Goal: Check status: Check status

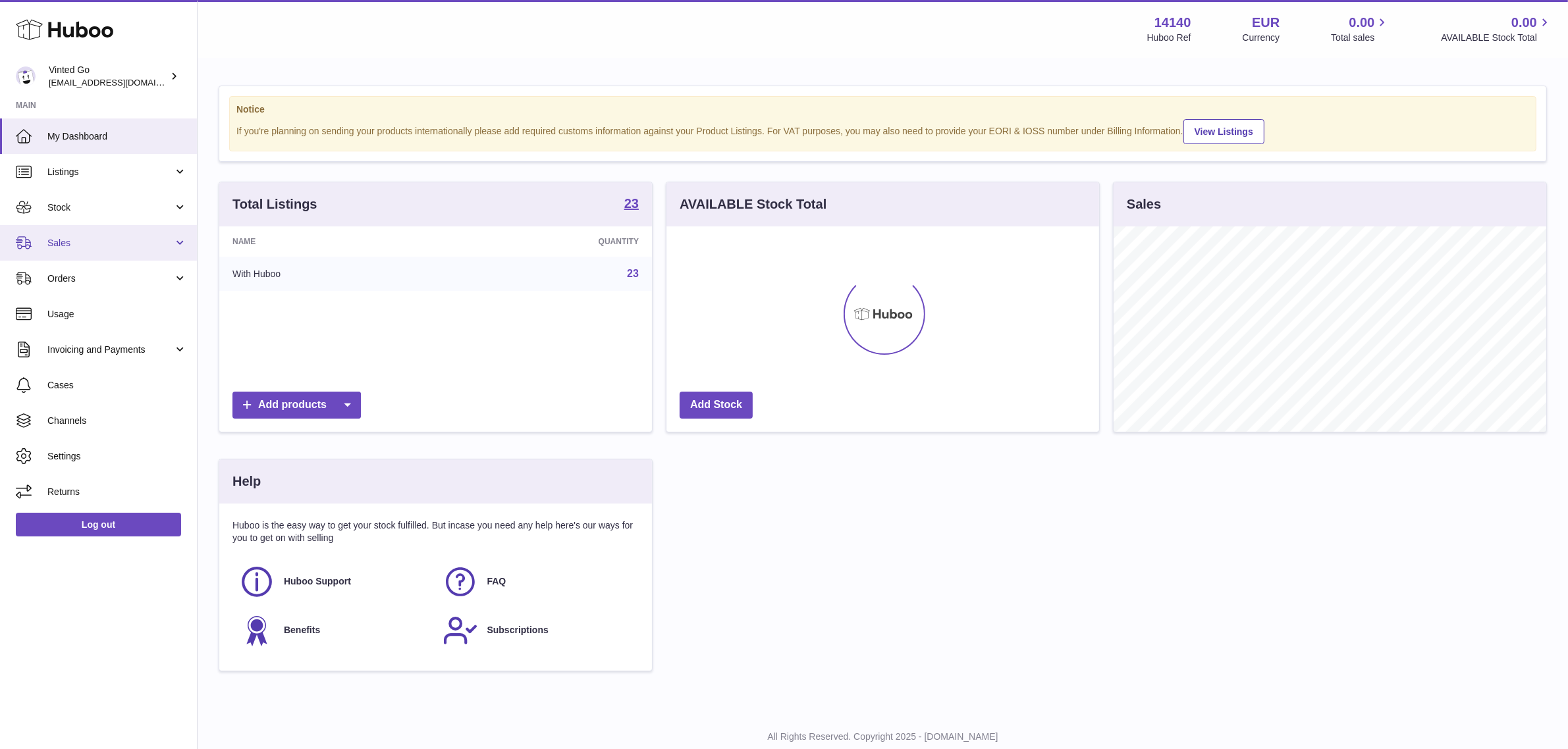
scroll to position [204, 433]
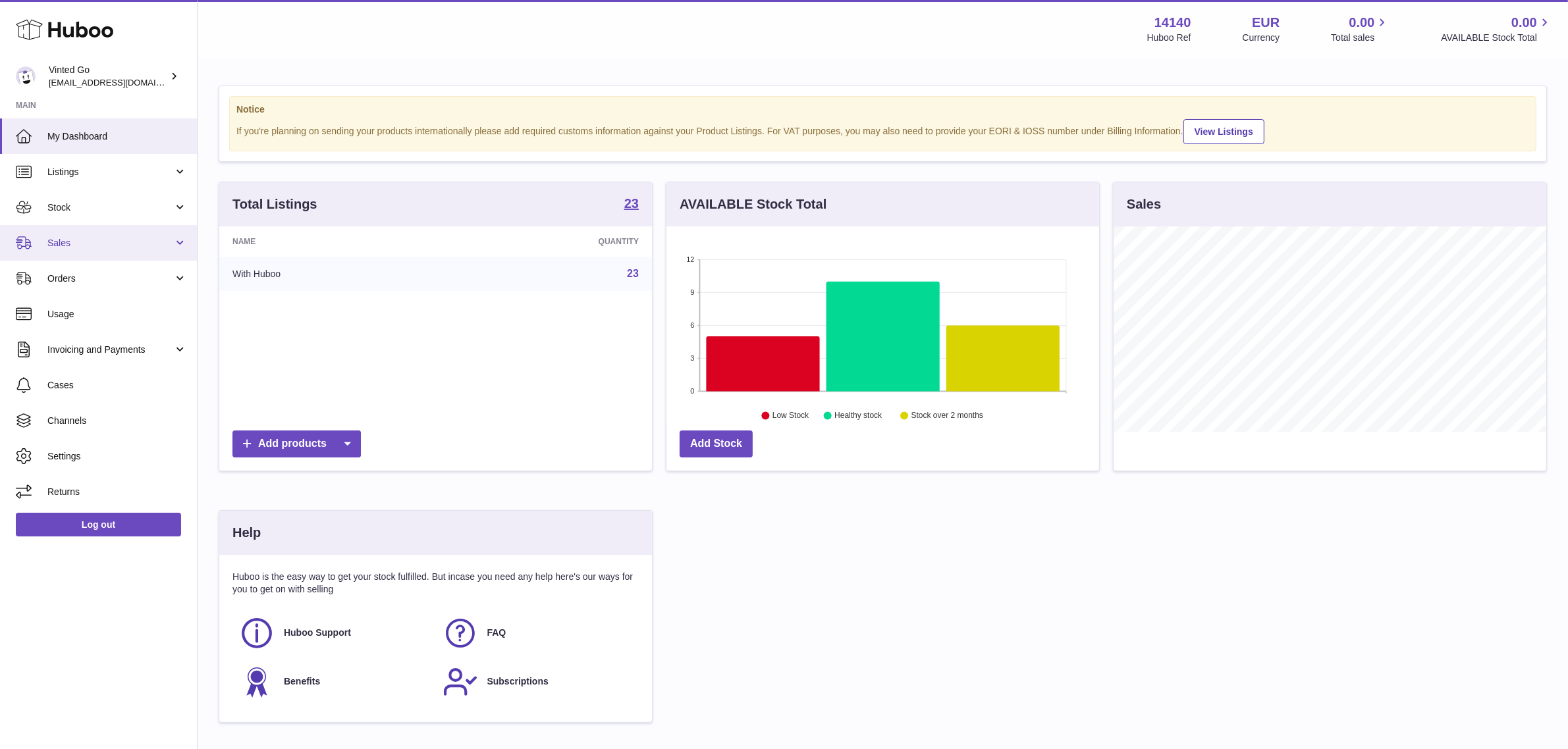
click at [83, 234] on link "Sales" at bounding box center [99, 242] width 197 height 35
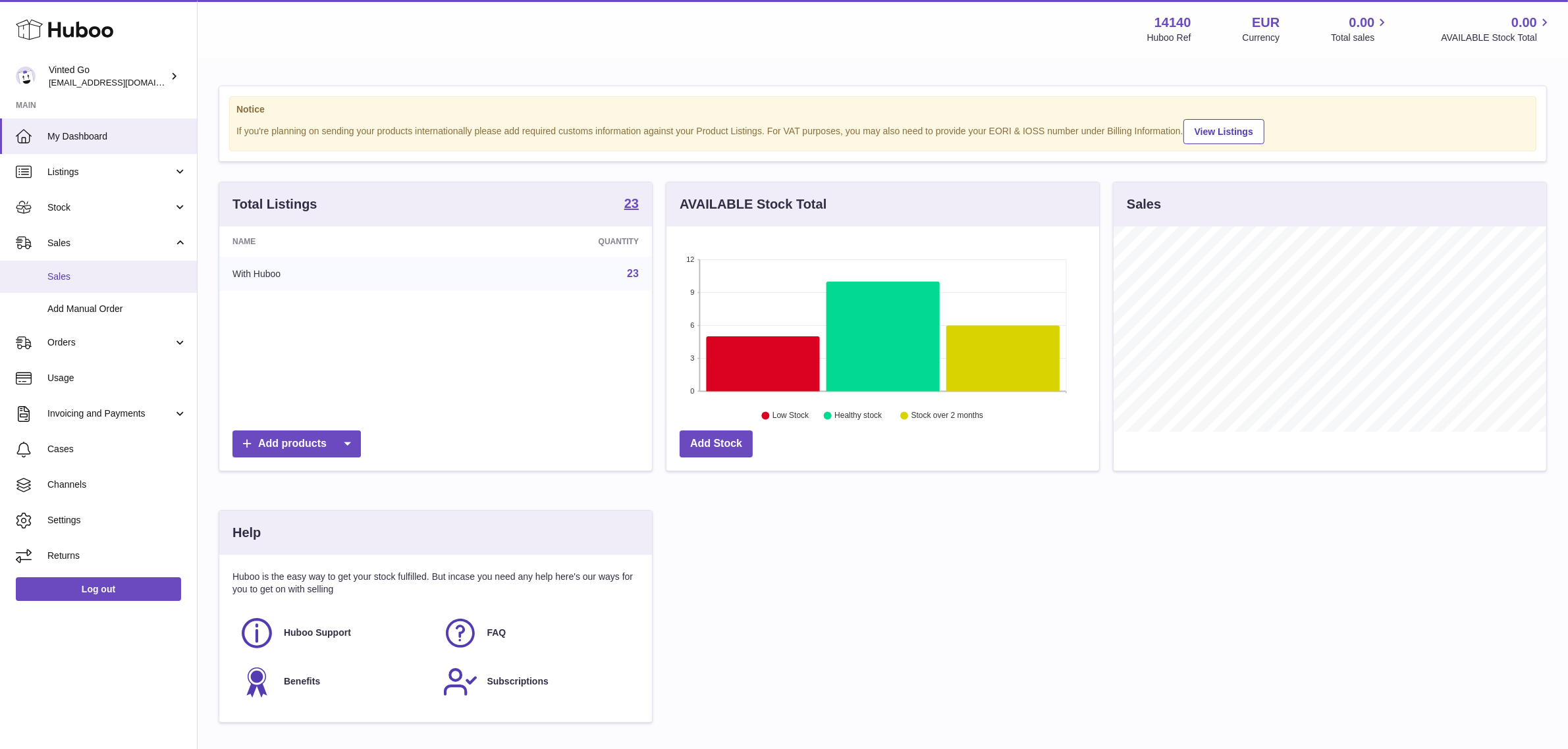
click at [77, 283] on link "Sales" at bounding box center [99, 276] width 197 height 32
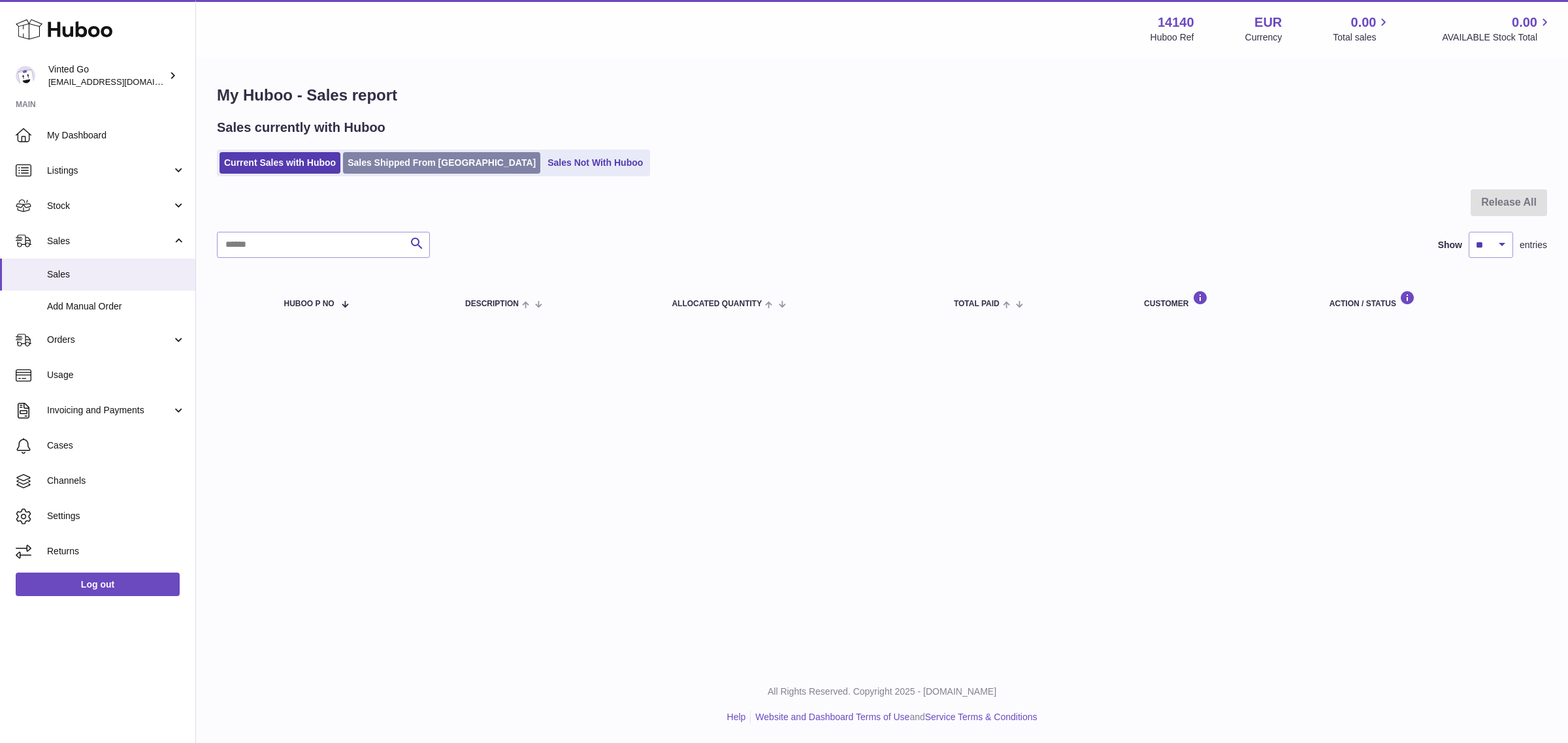
click at [434, 159] on link "Sales Shipped From Huboo" at bounding box center [441, 162] width 198 height 22
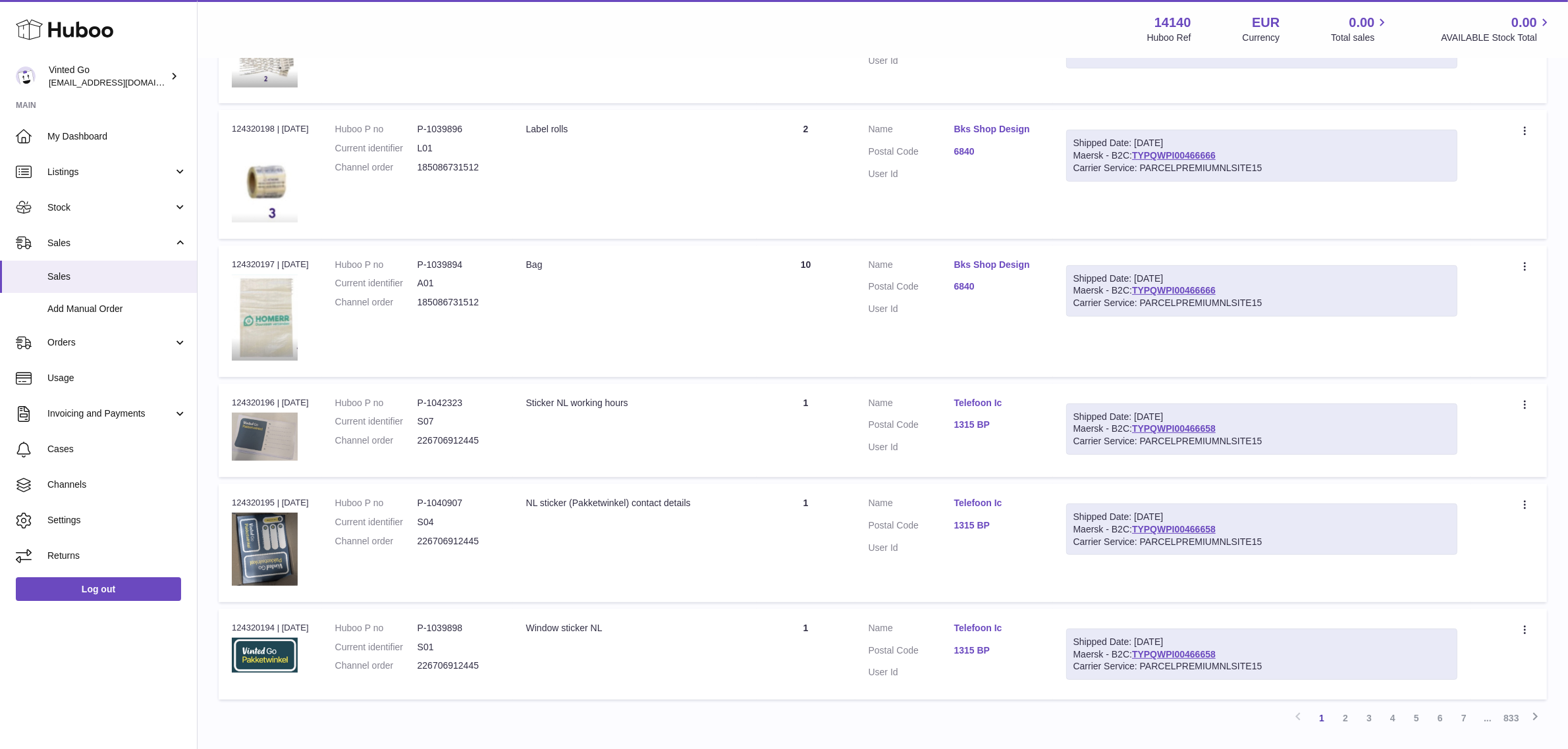
scroll to position [824, 0]
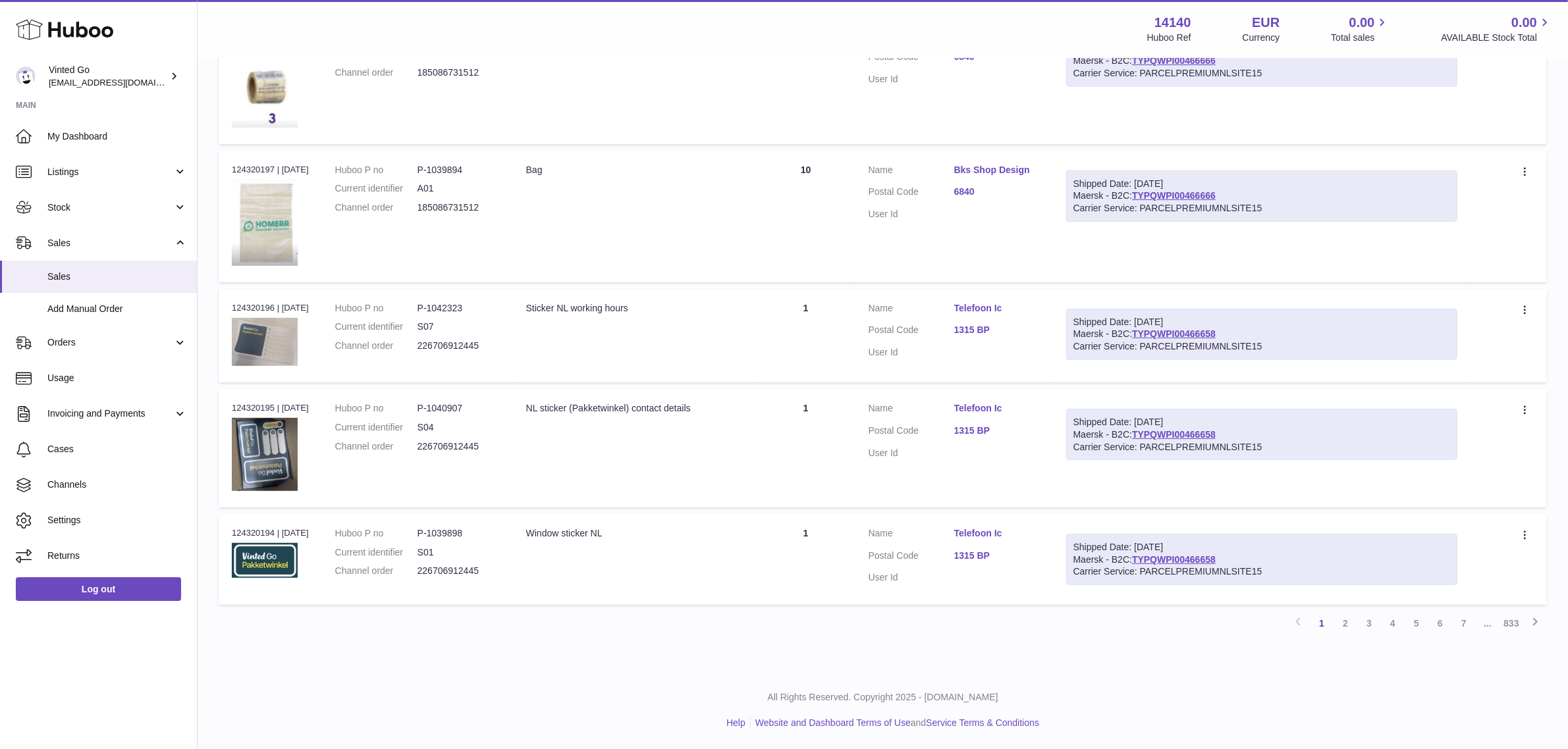
click at [979, 432] on link "1315 BP" at bounding box center [996, 431] width 86 height 13
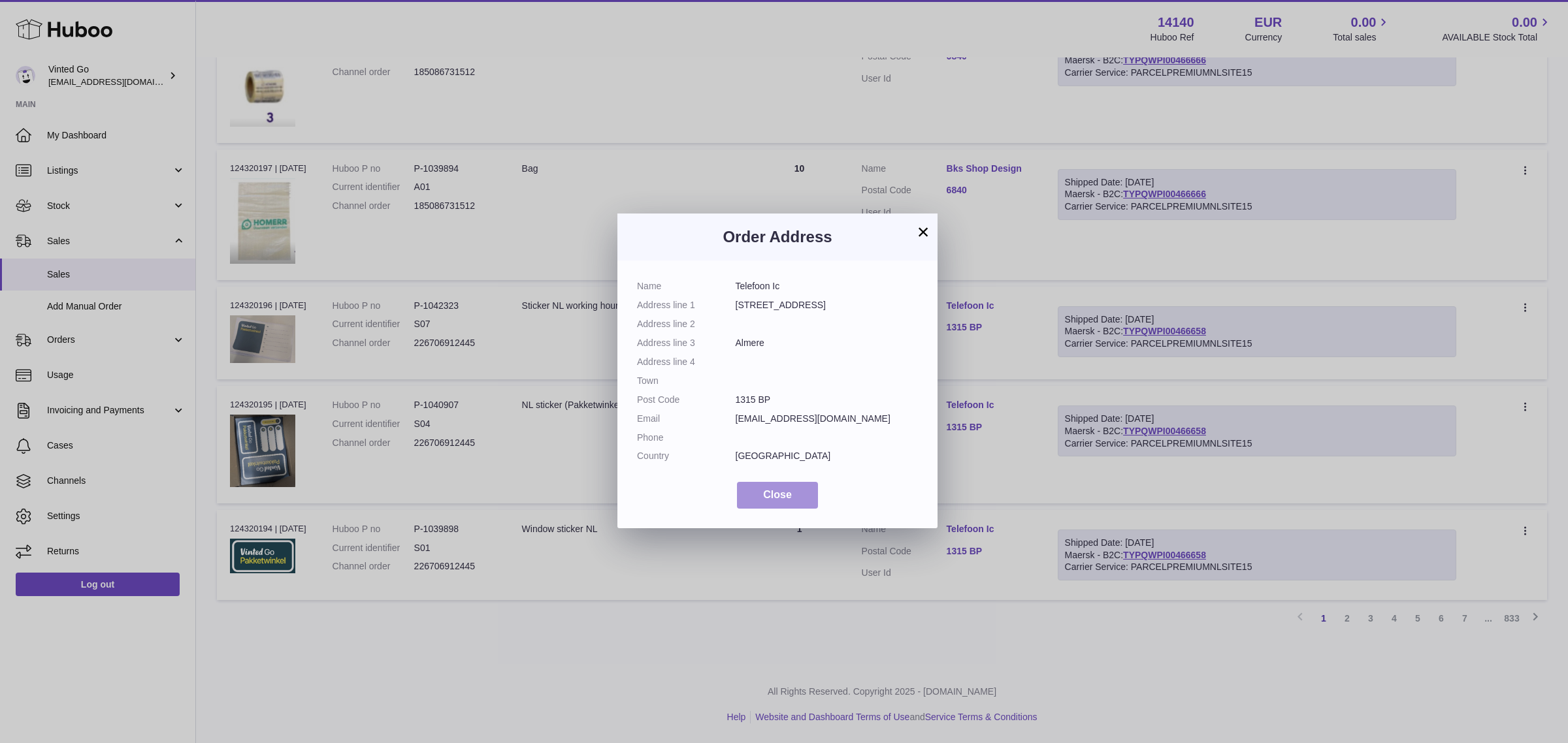
click at [763, 489] on span "Close" at bounding box center [777, 494] width 28 height 11
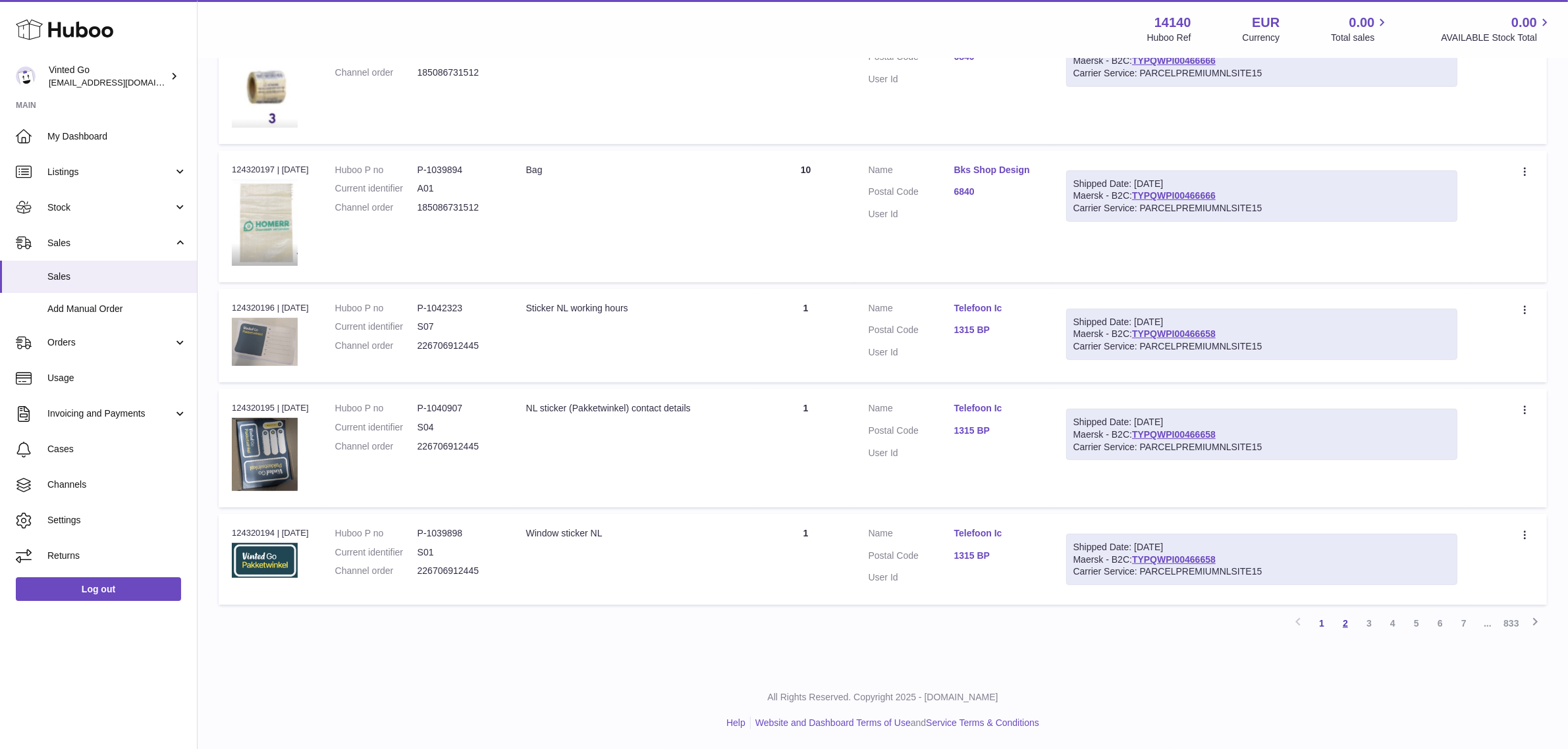
click at [1345, 619] on link "2" at bounding box center [1346, 623] width 24 height 24
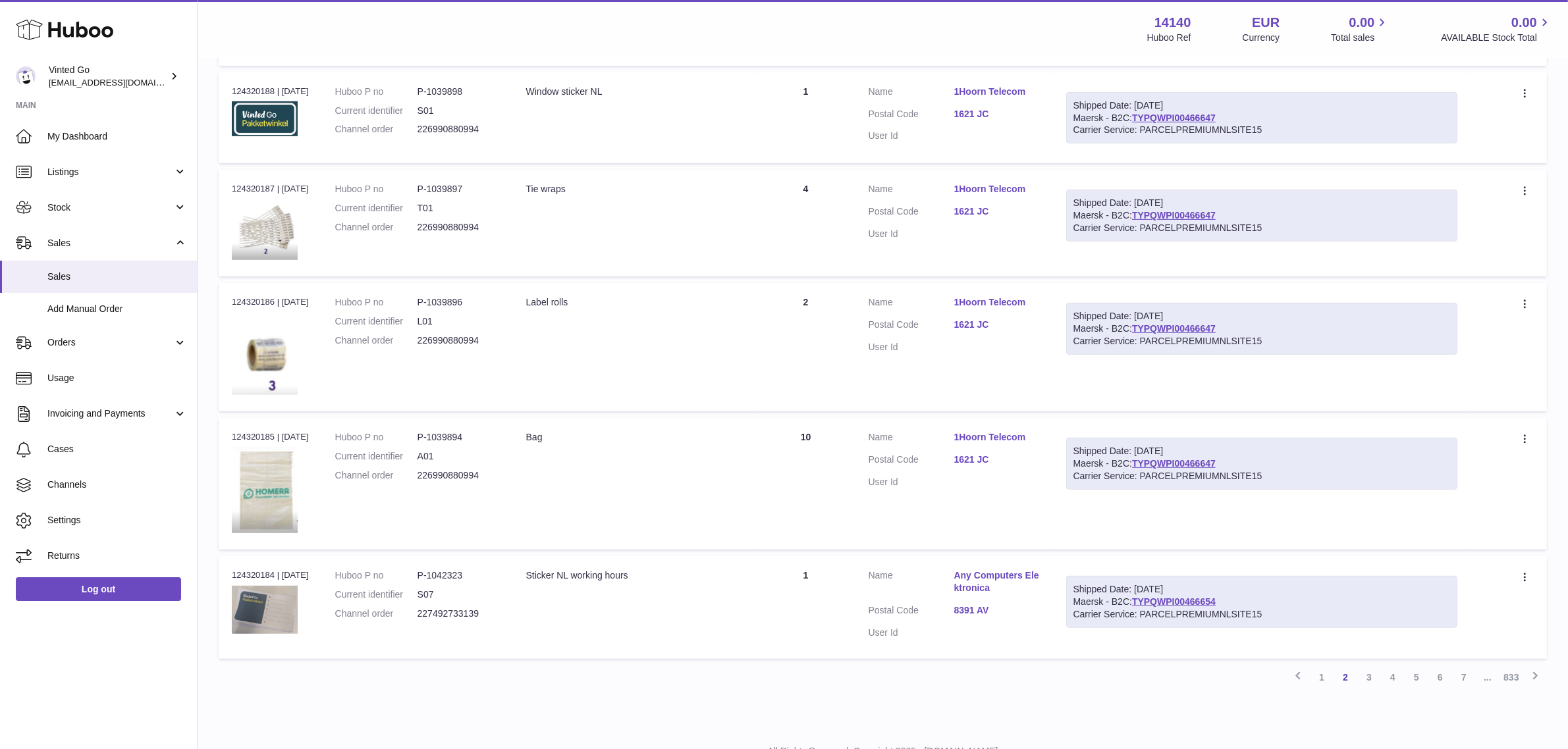
scroll to position [905, 0]
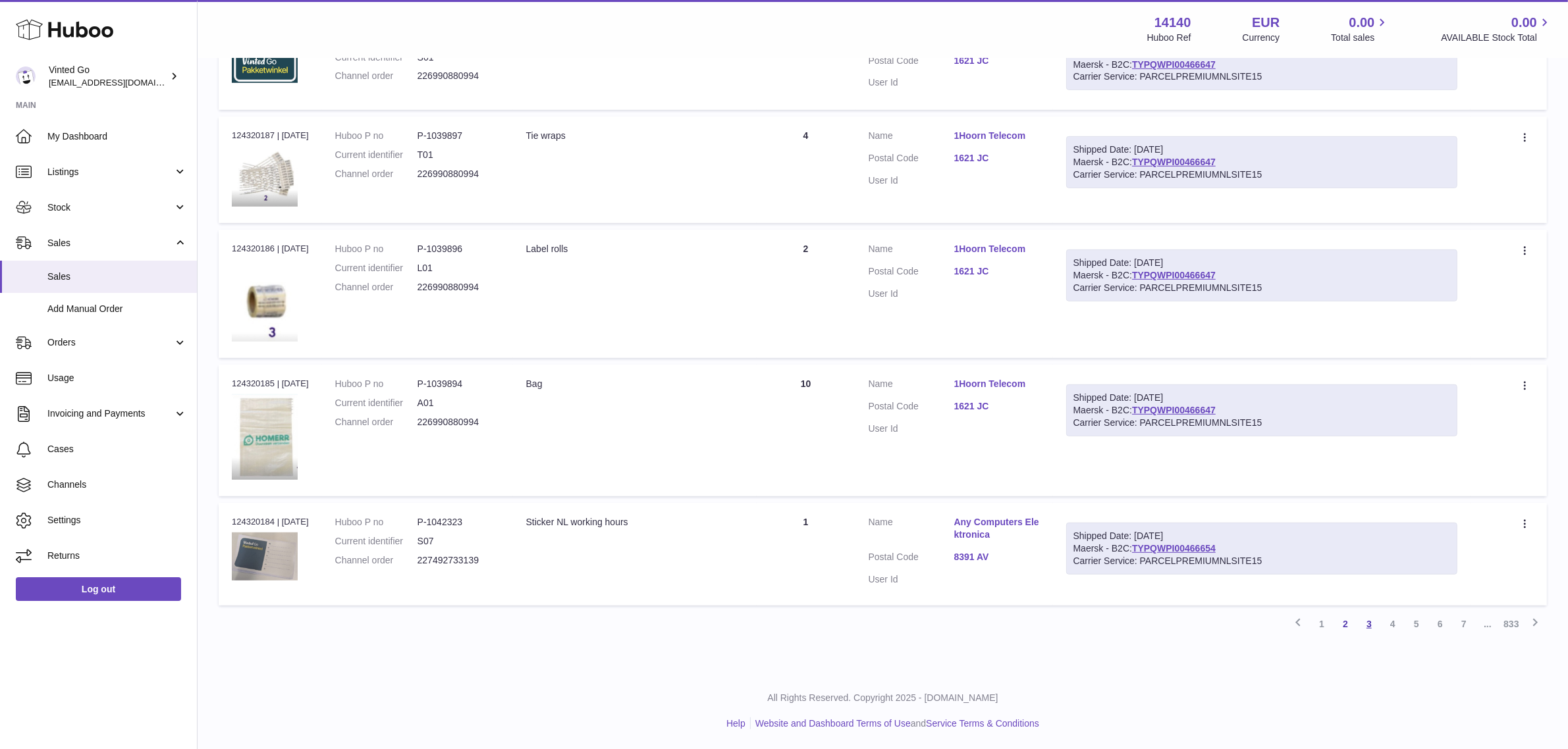
click at [1367, 623] on link "3" at bounding box center [1370, 624] width 24 height 24
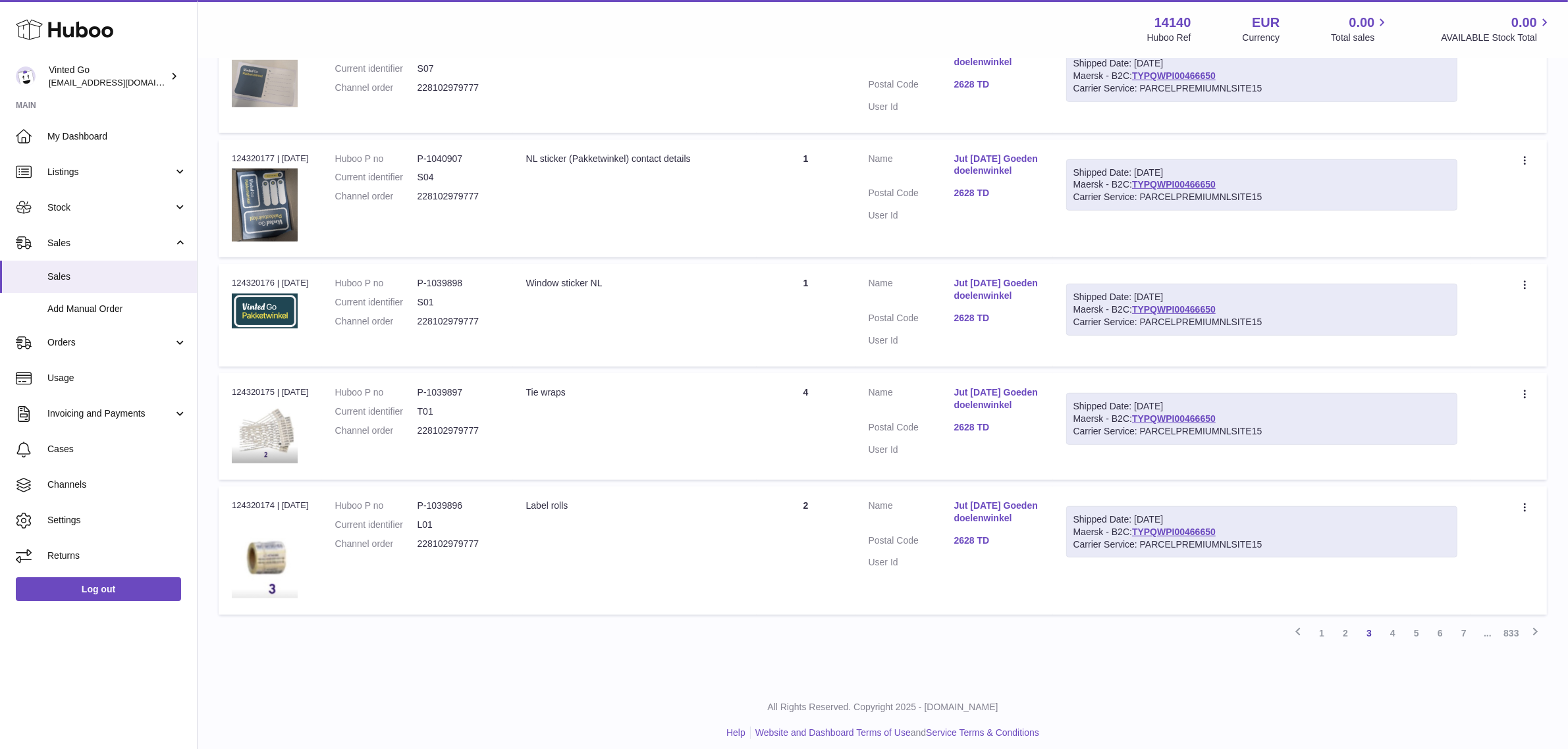
scroll to position [911, 0]
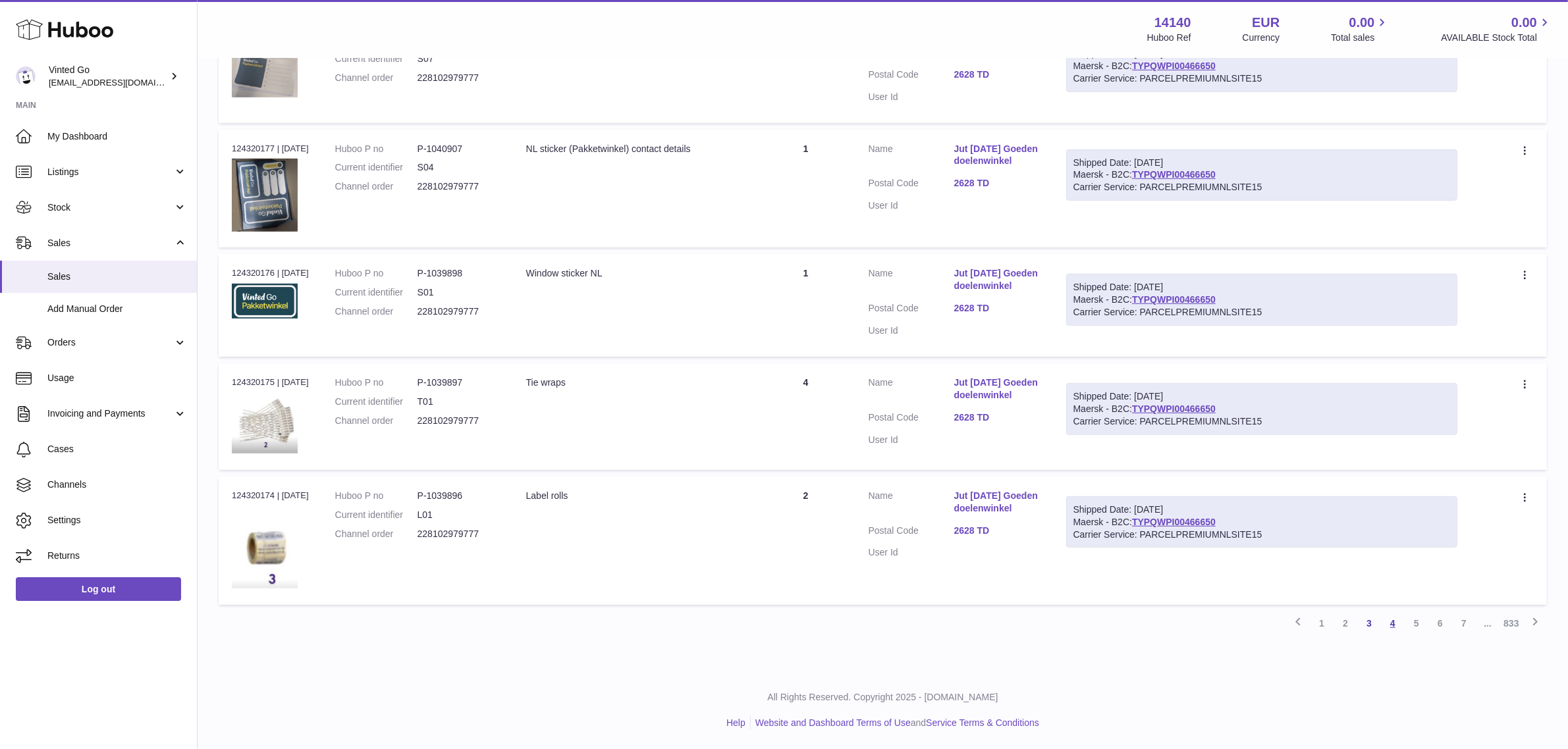
click at [1388, 628] on link "4" at bounding box center [1393, 623] width 24 height 24
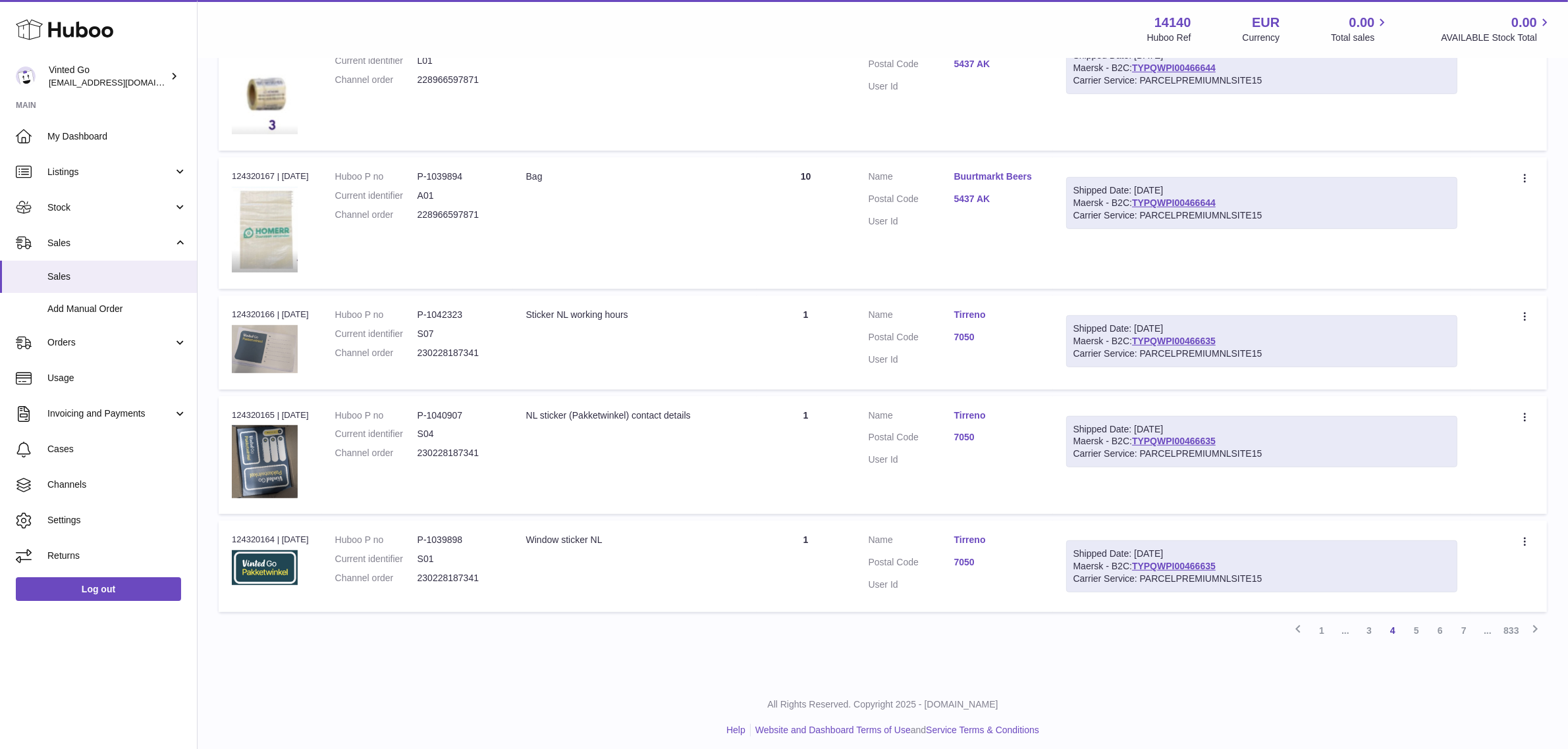
scroll to position [872, 0]
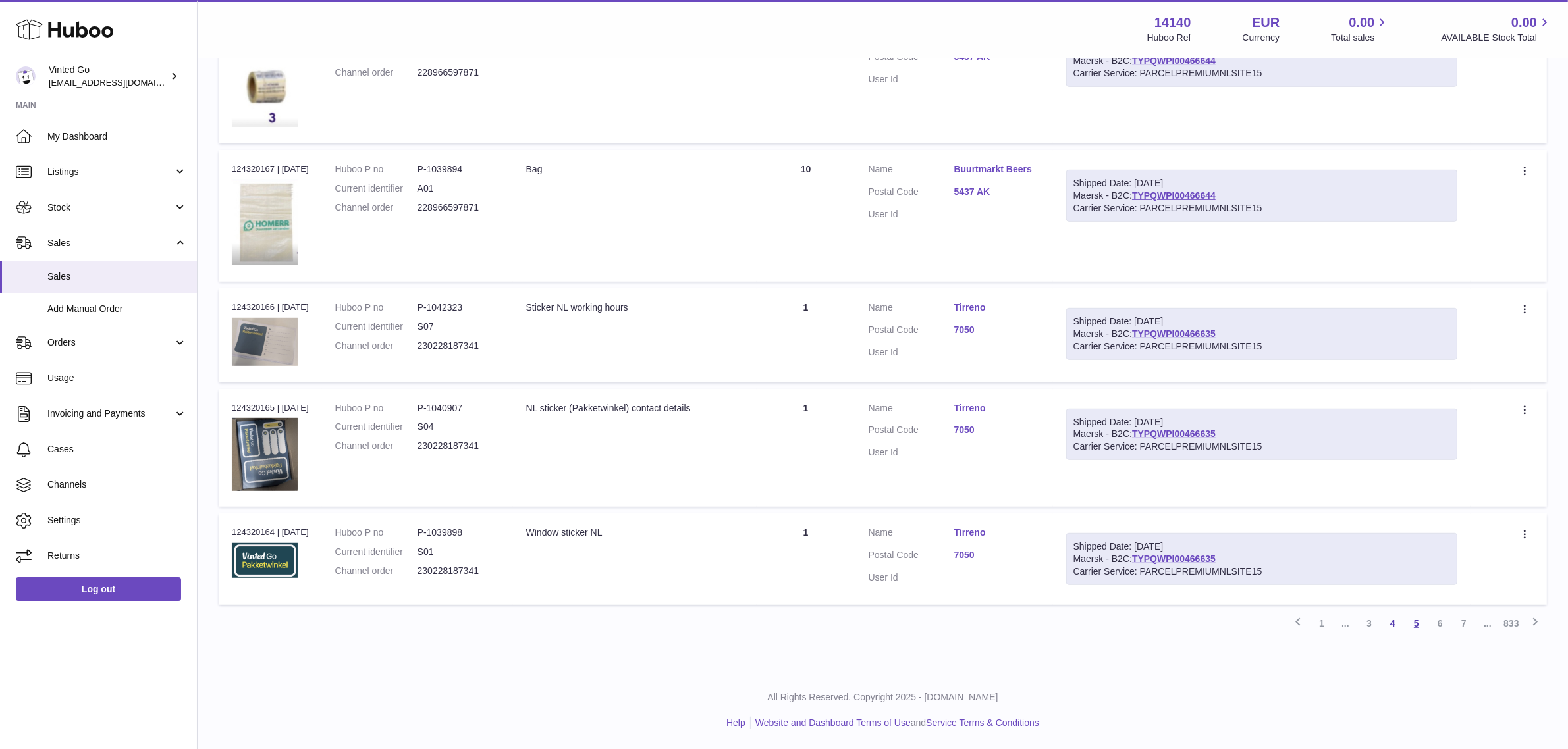
click at [1411, 622] on link "5" at bounding box center [1417, 623] width 24 height 24
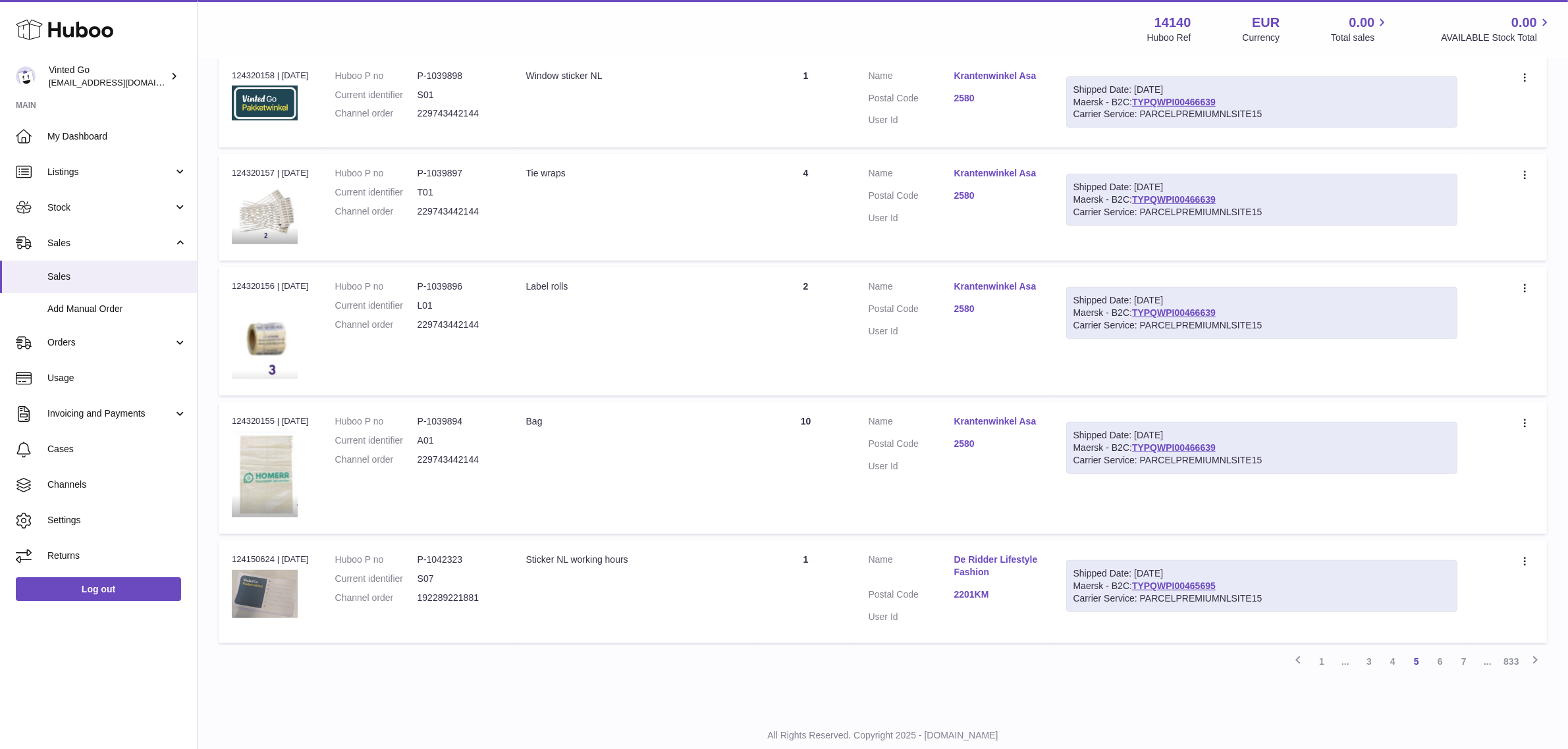
scroll to position [925, 0]
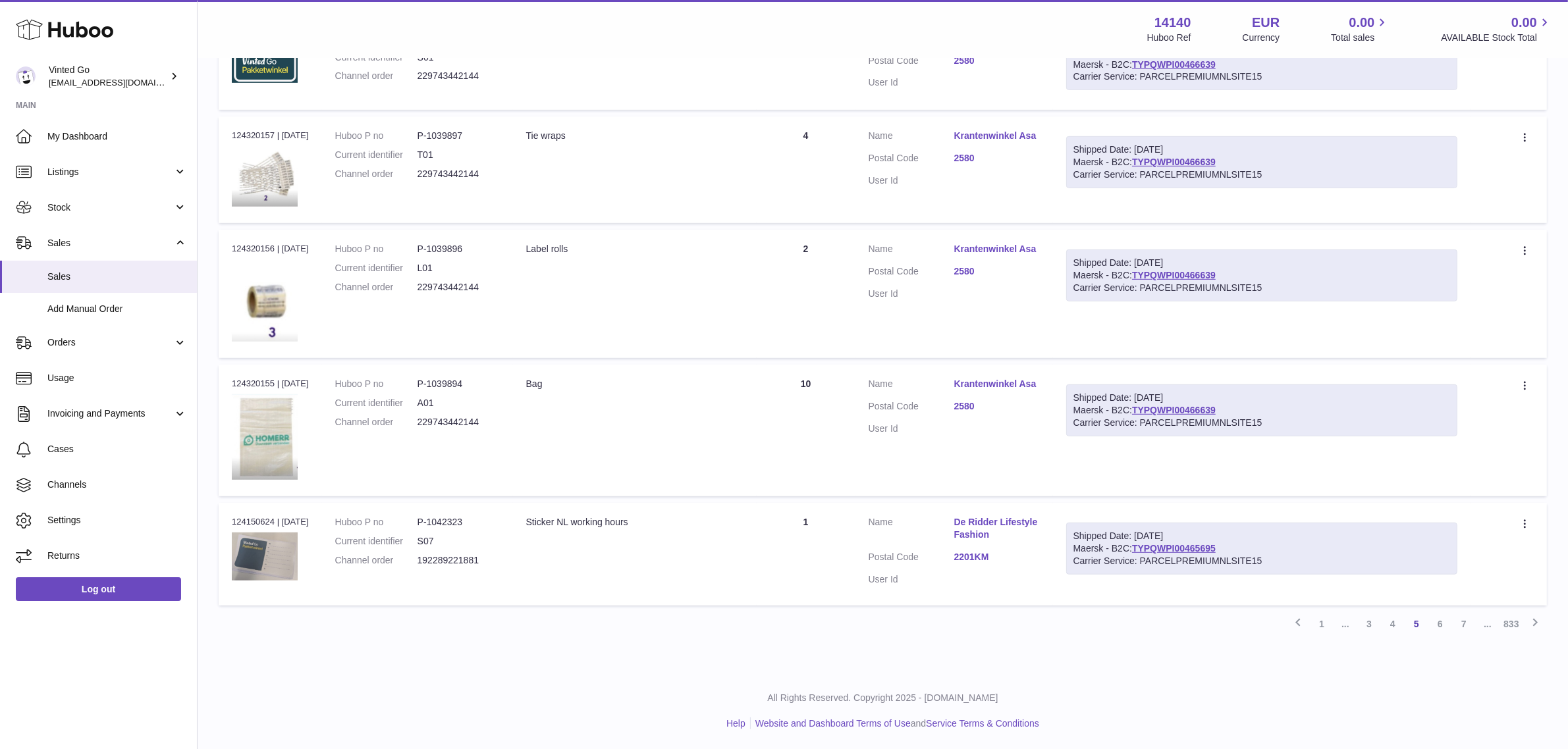
click at [1434, 628] on link "6" at bounding box center [1440, 624] width 24 height 24
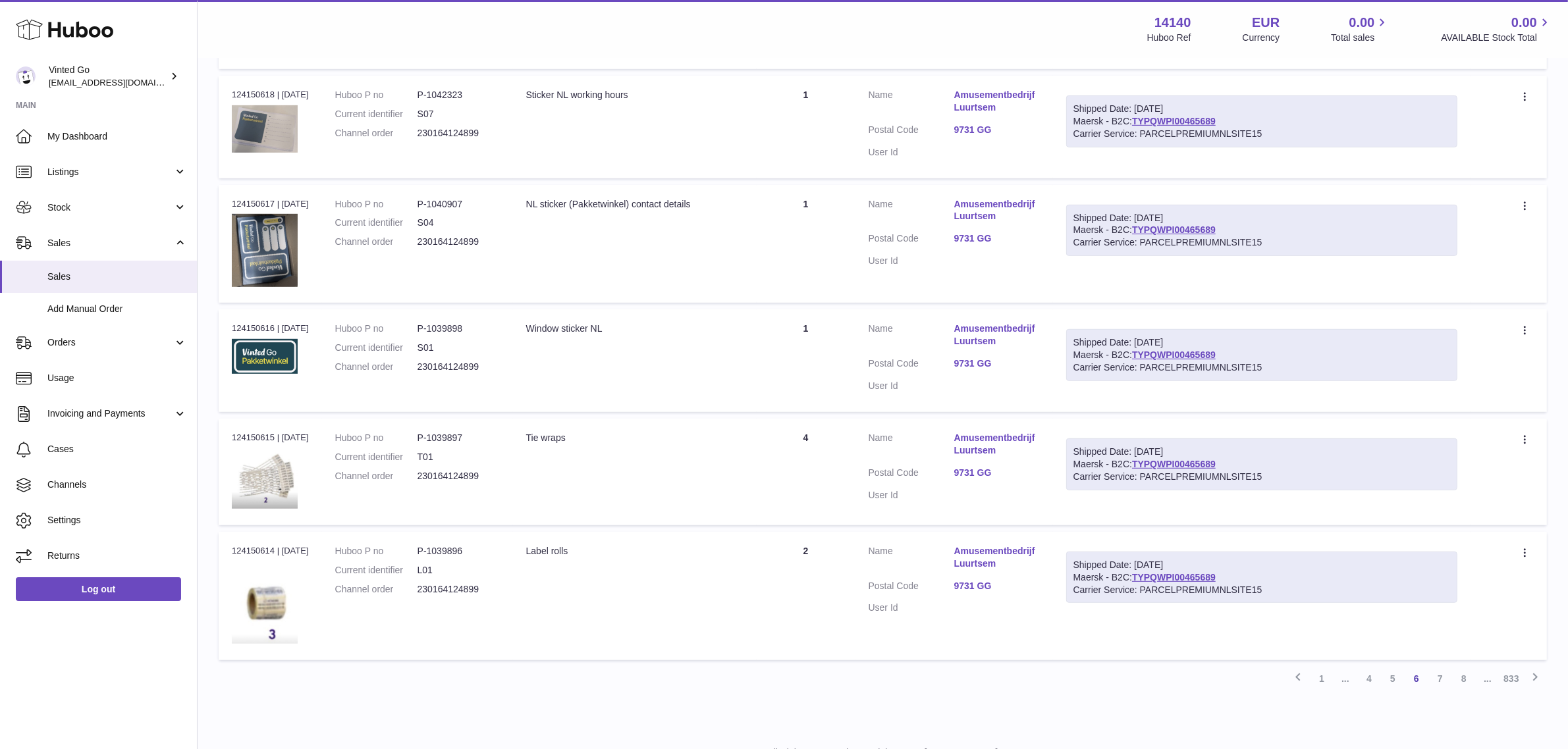
scroll to position [911, 0]
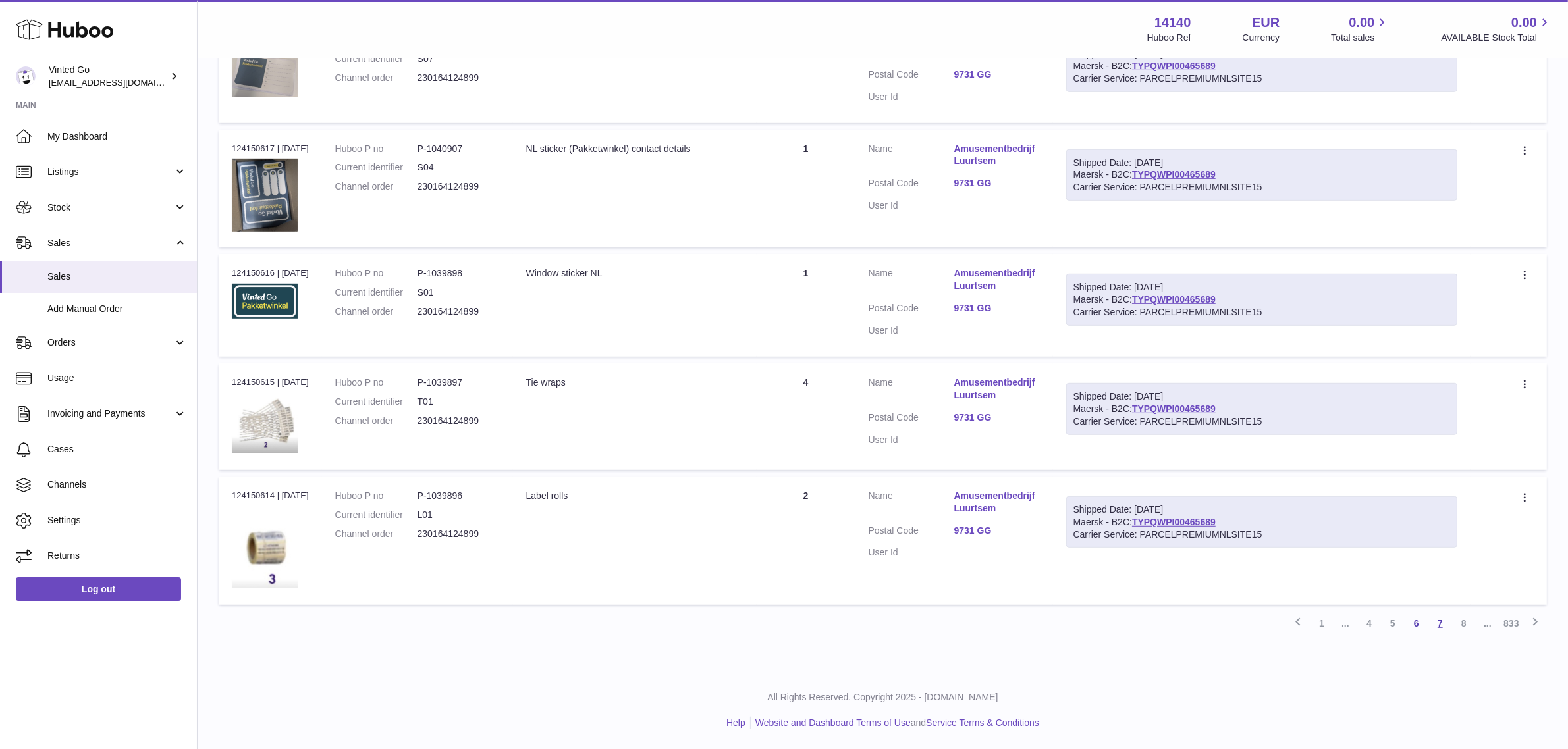
click at [1443, 623] on link "7" at bounding box center [1440, 623] width 24 height 24
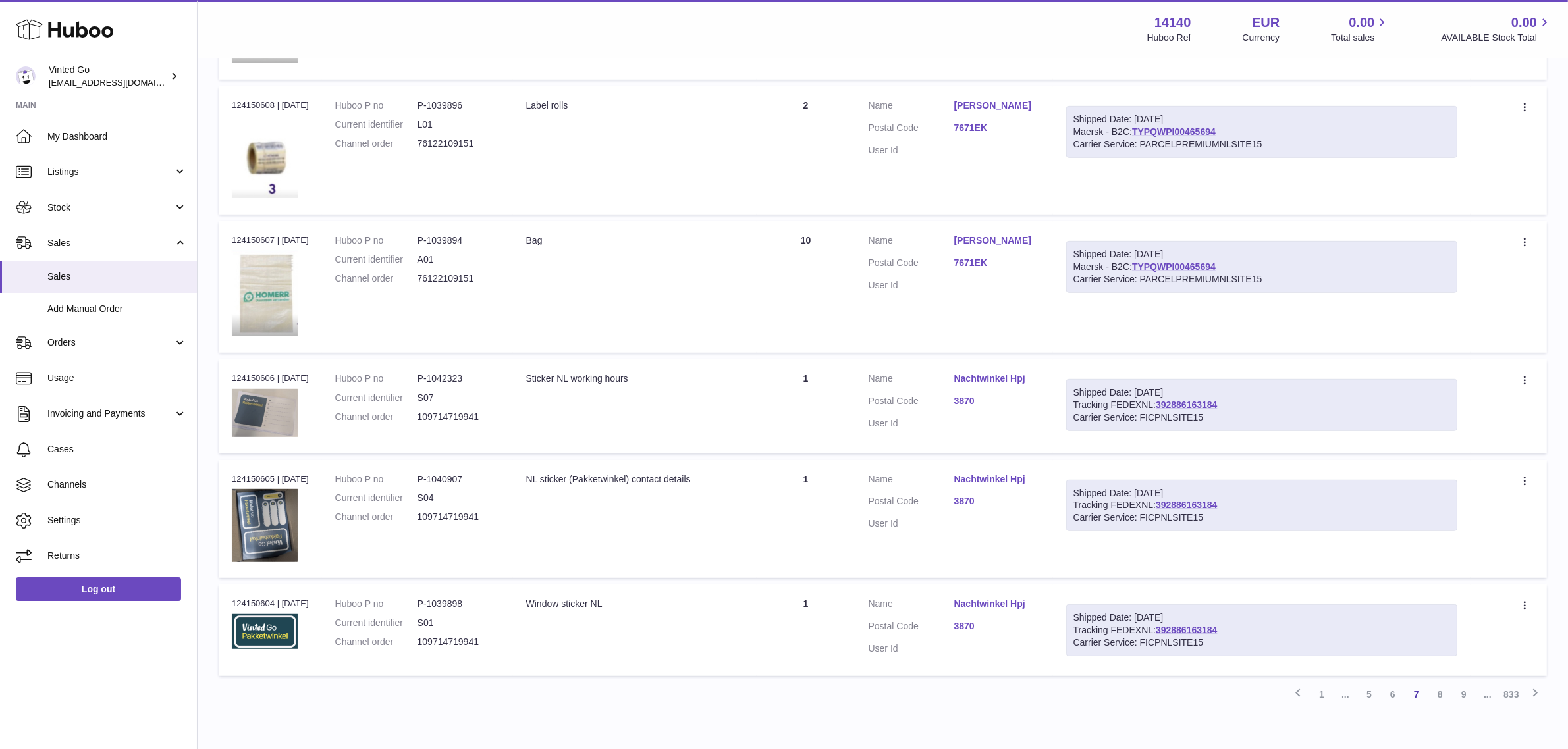
scroll to position [892, 0]
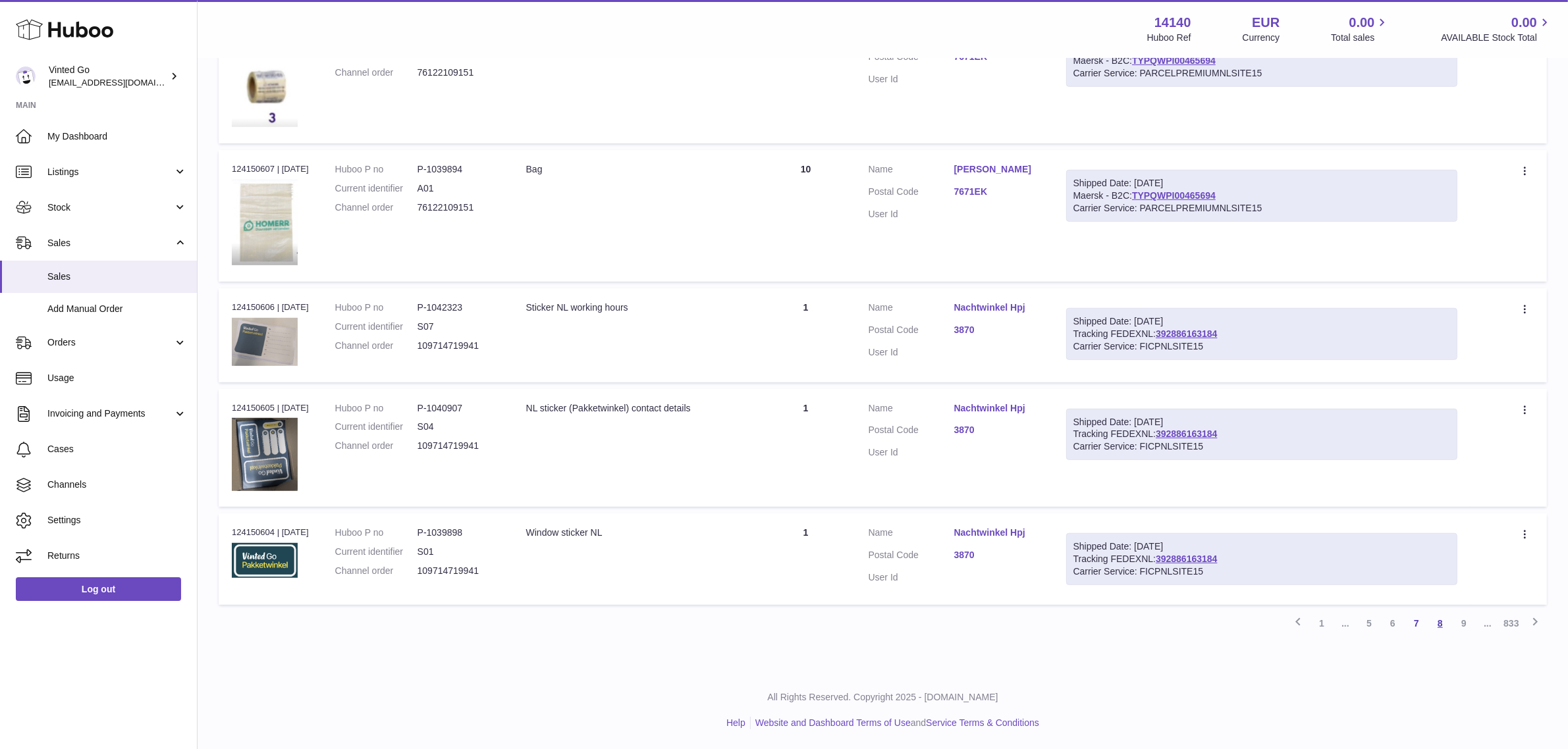
click at [1434, 626] on link "8" at bounding box center [1440, 623] width 24 height 24
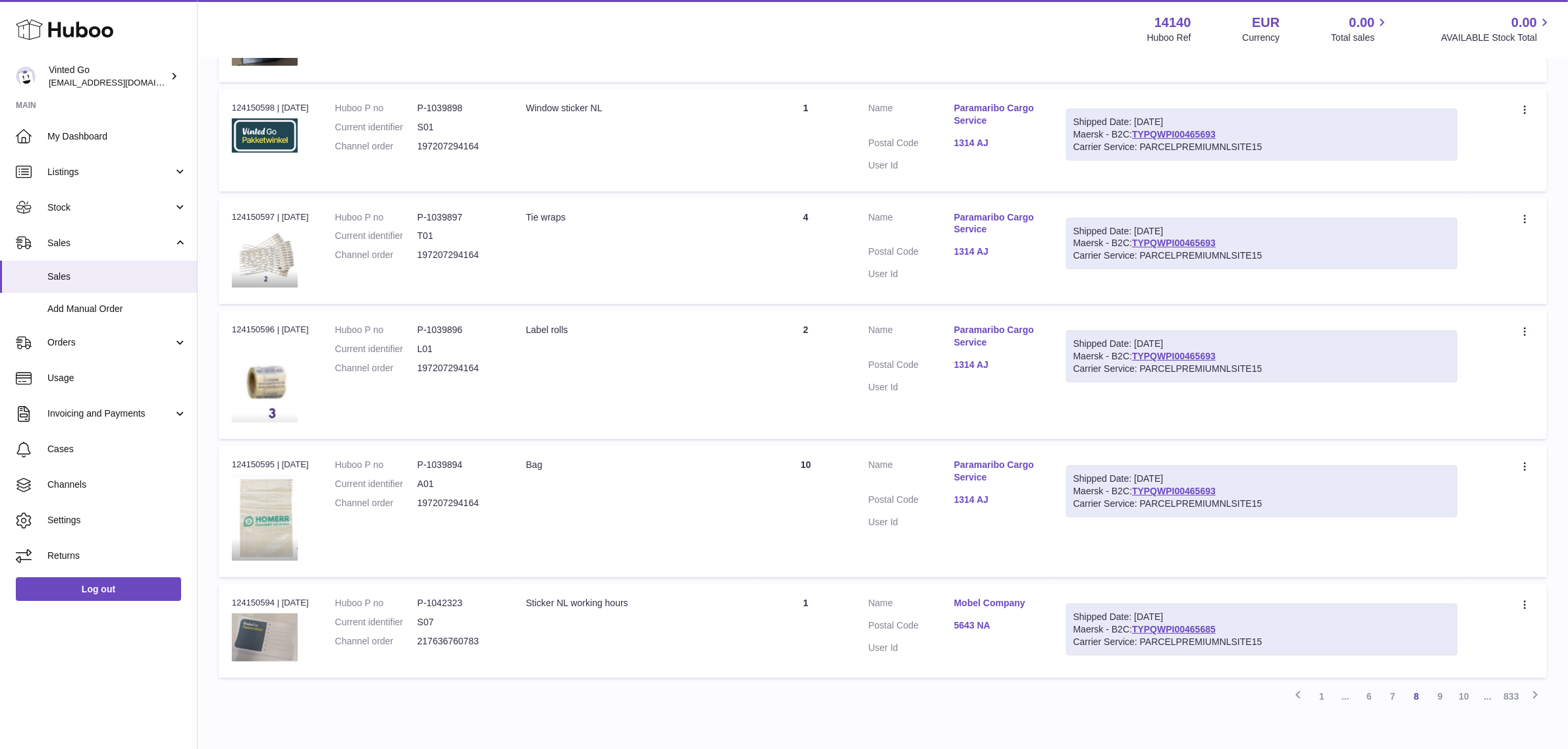
scroll to position [916, 0]
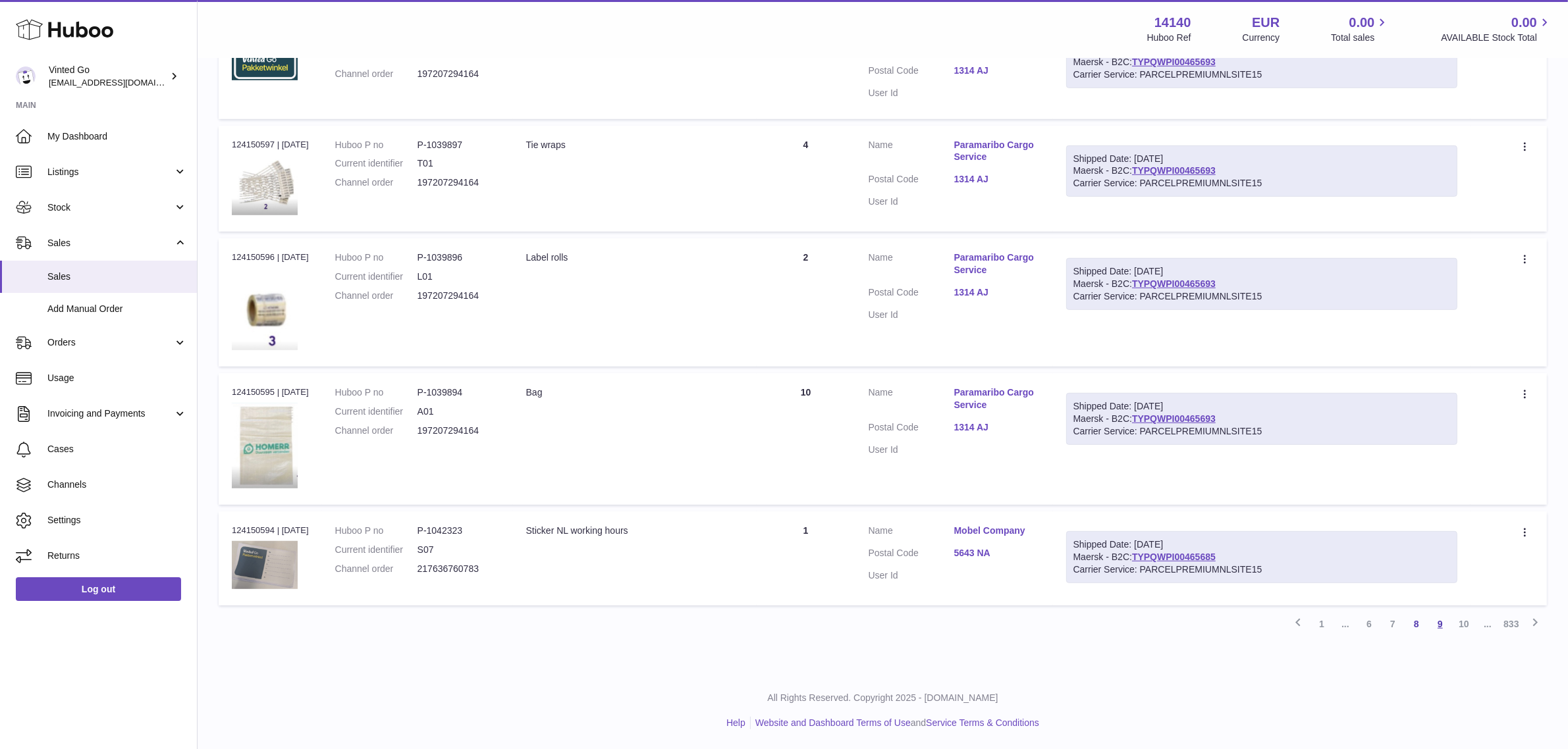
click at [1439, 625] on link "9" at bounding box center [1440, 624] width 24 height 24
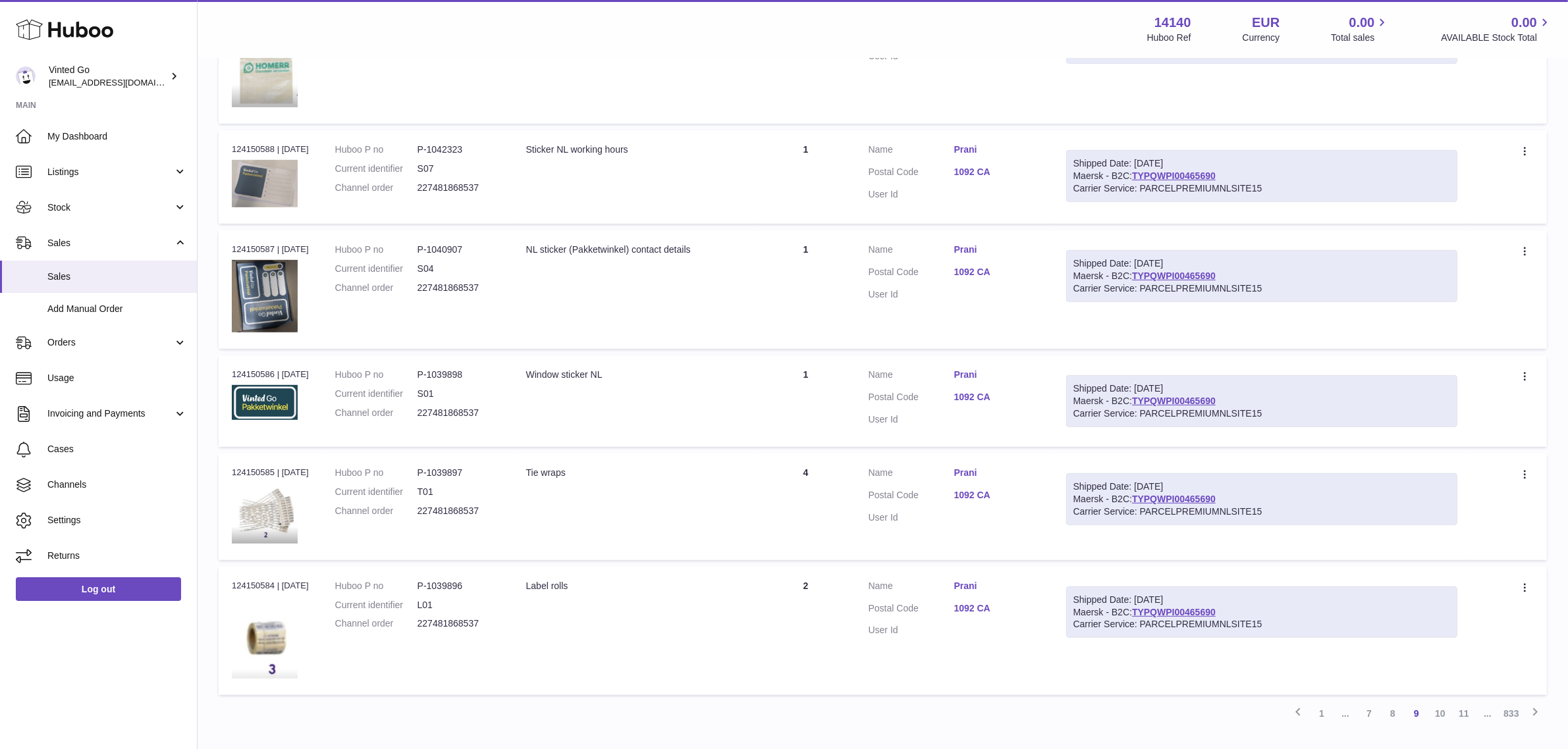
scroll to position [882, 0]
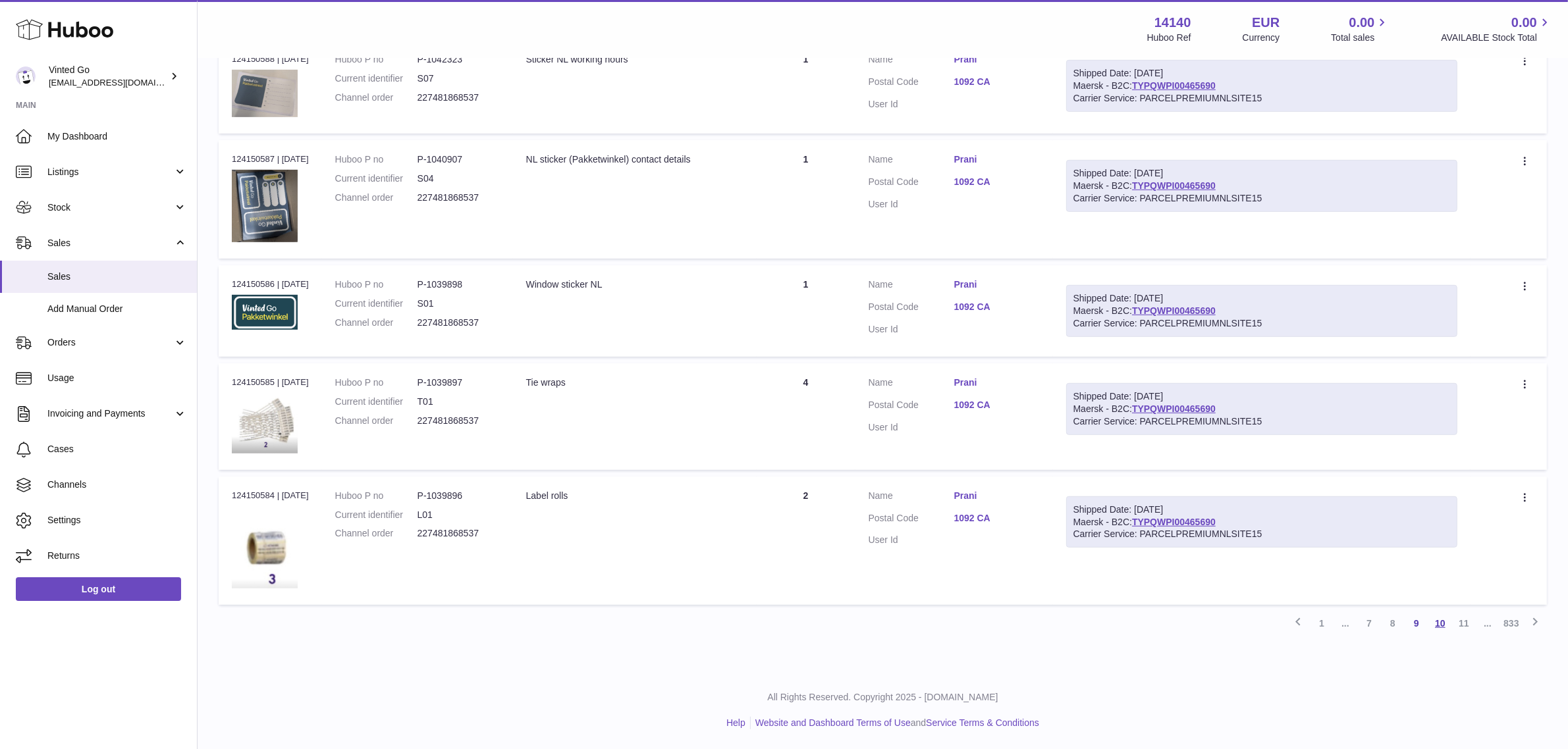
click at [1439, 634] on link "10" at bounding box center [1440, 623] width 24 height 24
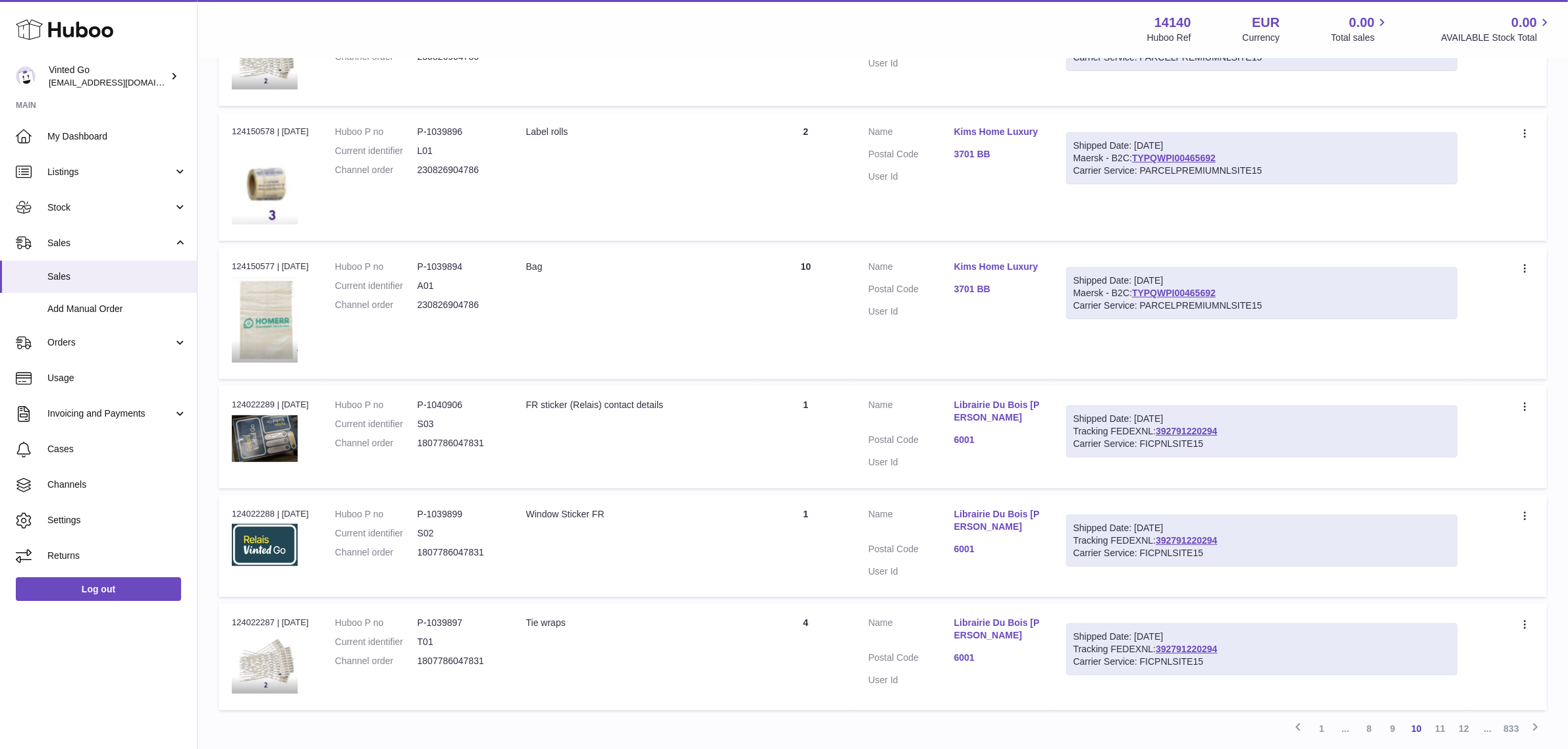
scroll to position [899, 0]
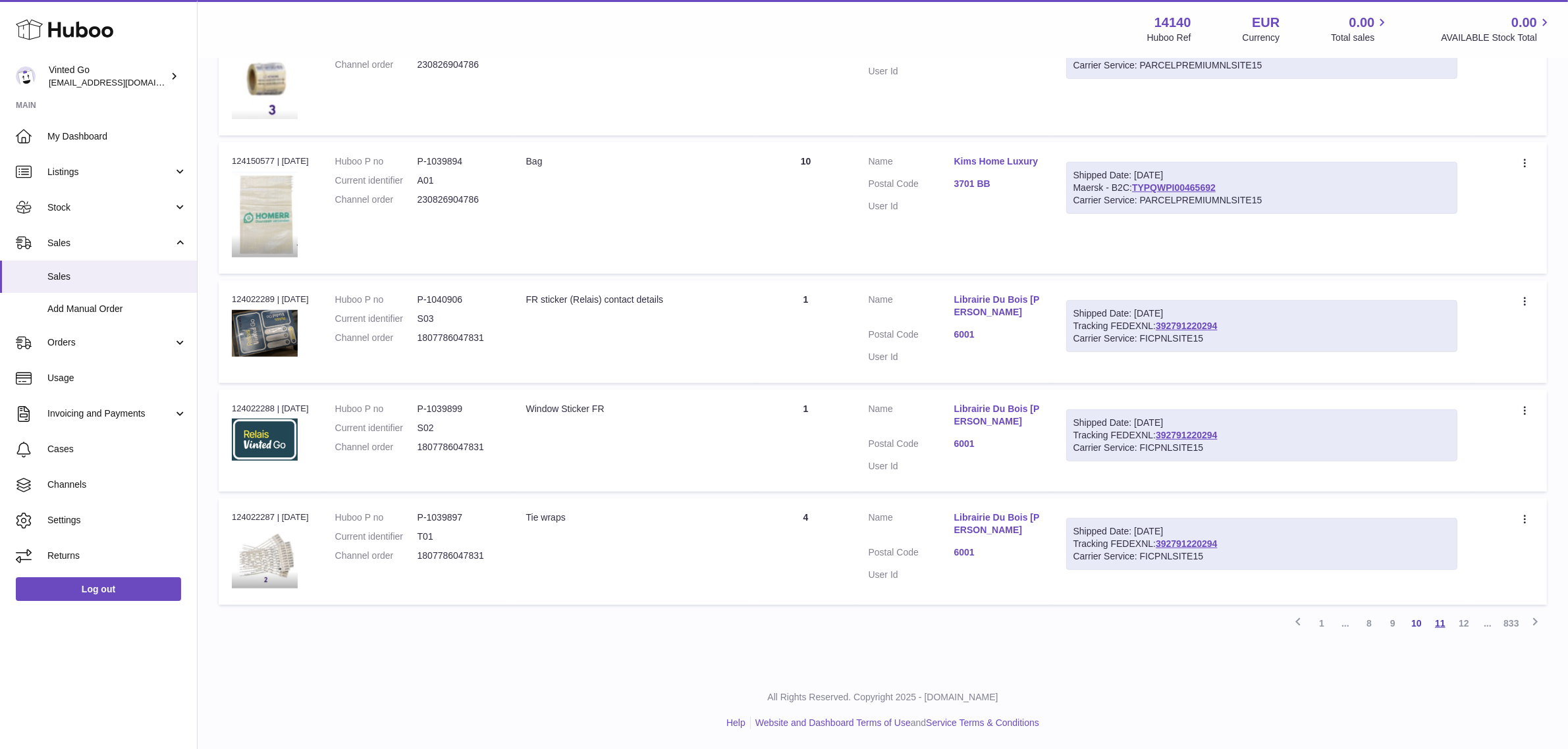
click at [1443, 621] on link "11" at bounding box center [1440, 623] width 24 height 24
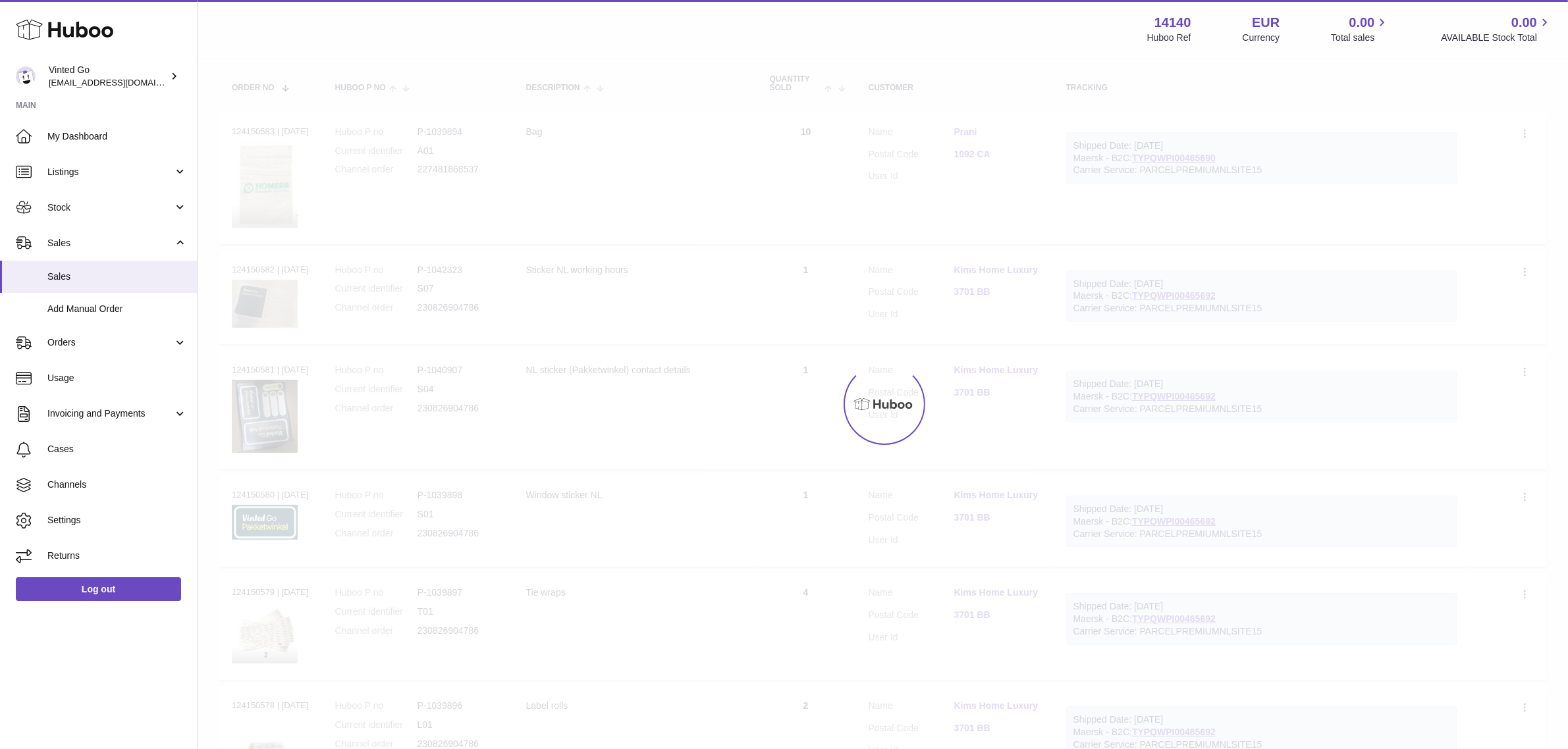
scroll to position [59, 0]
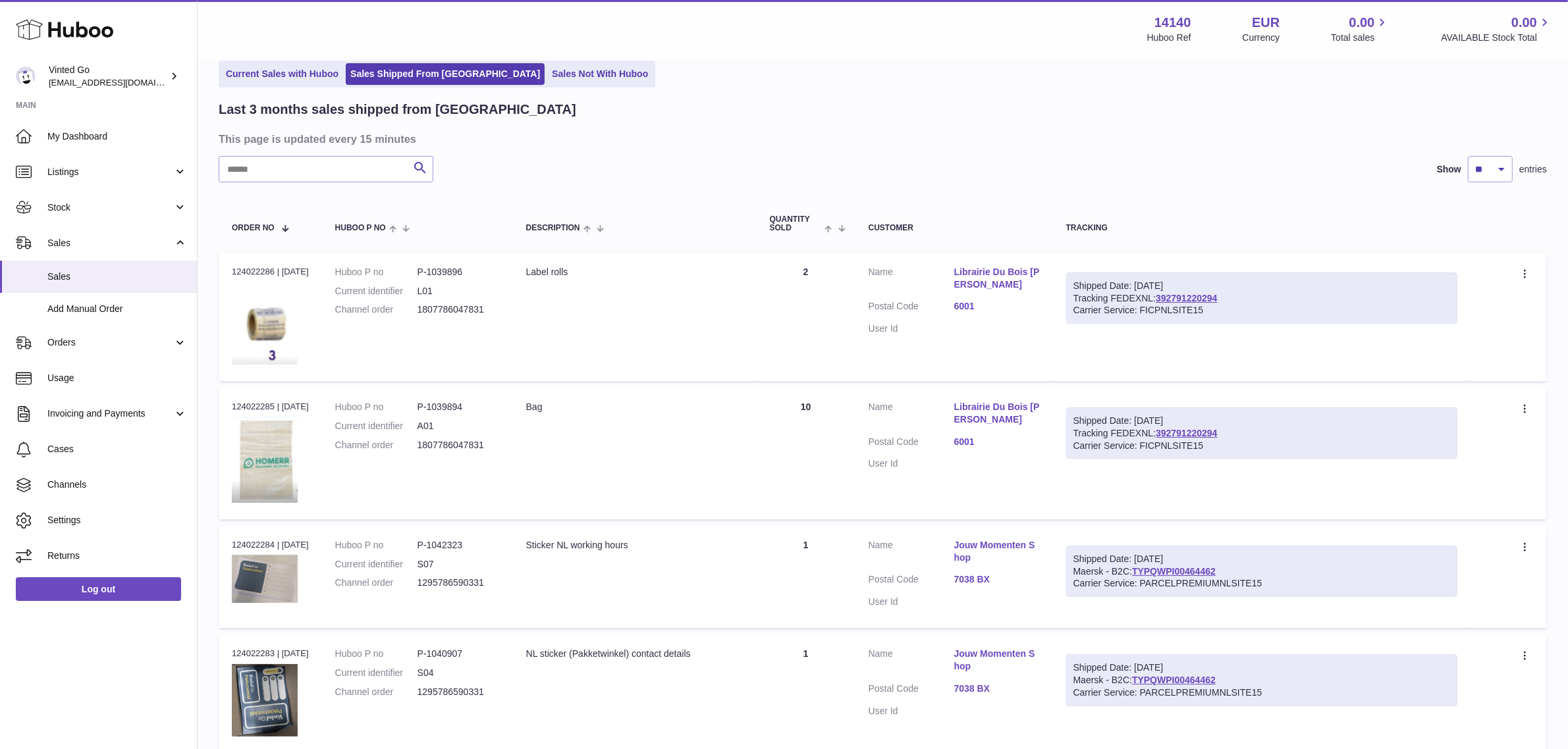
click at [977, 308] on link "6001" at bounding box center [996, 306] width 86 height 13
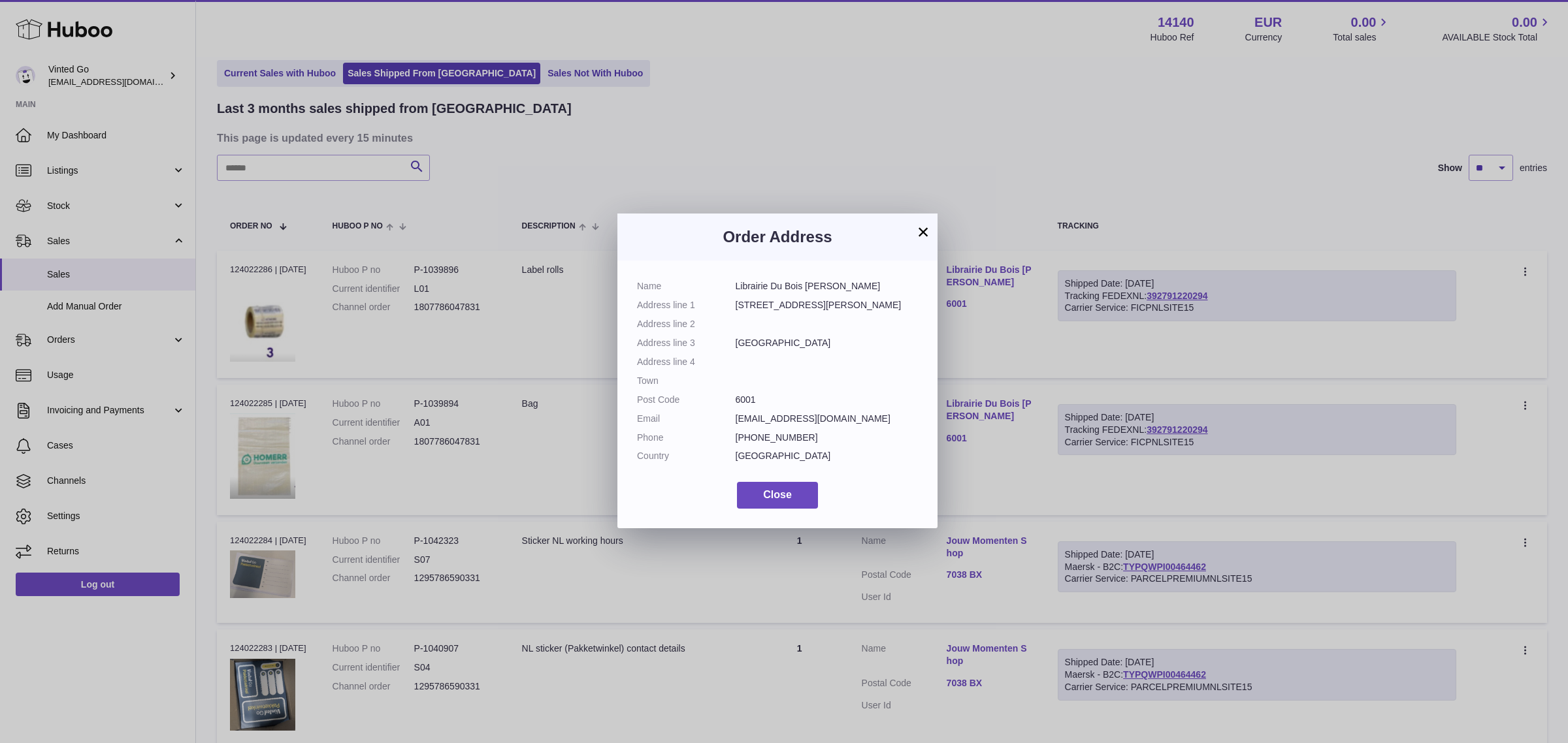
click at [775, 513] on div "Name Librairie Du Bois Plante Address line 1 Rue de la Bruyere 122 Address line…" at bounding box center [777, 394] width 320 height 267
click at [1418, 358] on div "× Order Address Name Librairie Du Bois Plante Address line 1 Rue de la Bruyere …" at bounding box center [784, 371] width 1568 height 743
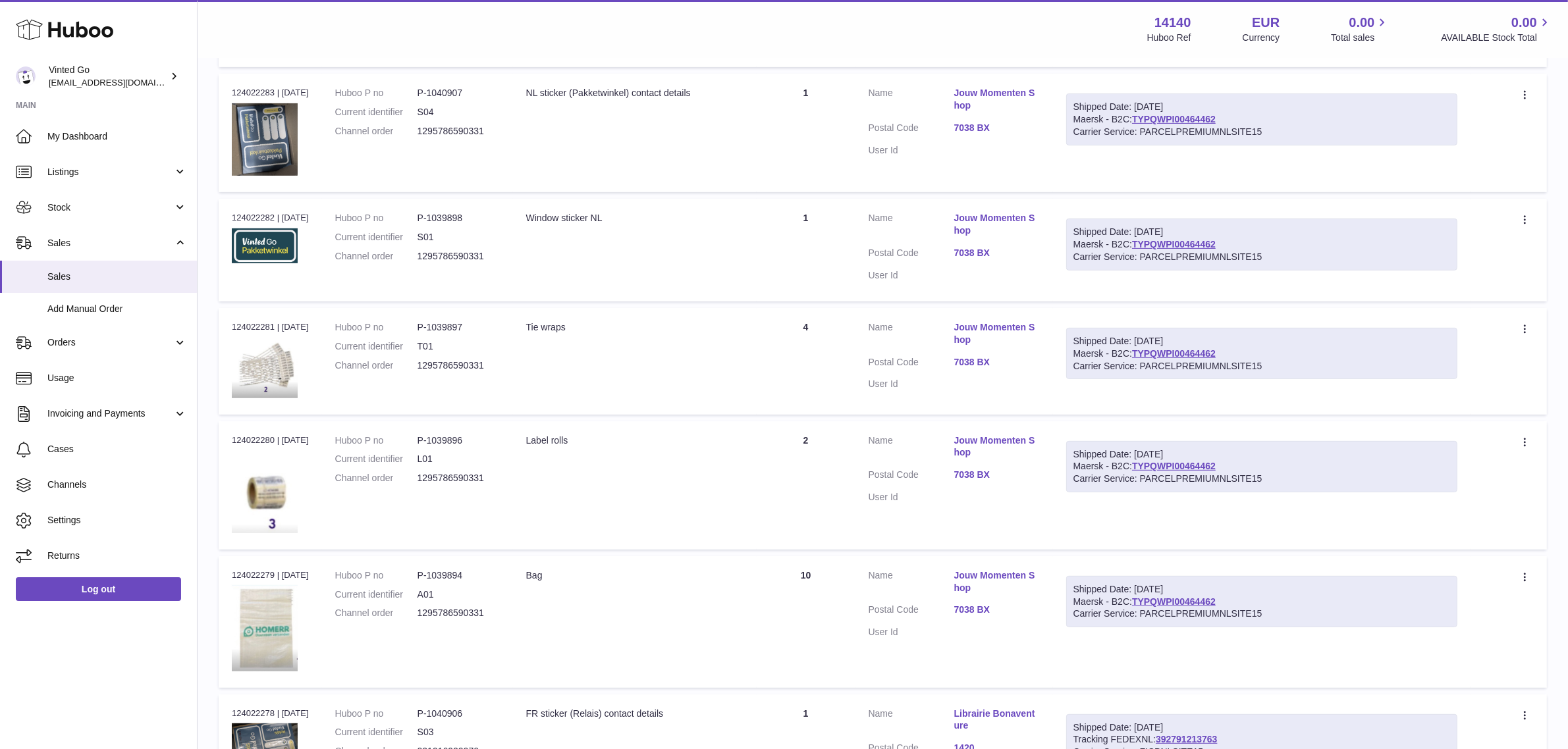
scroll to position [920, 0]
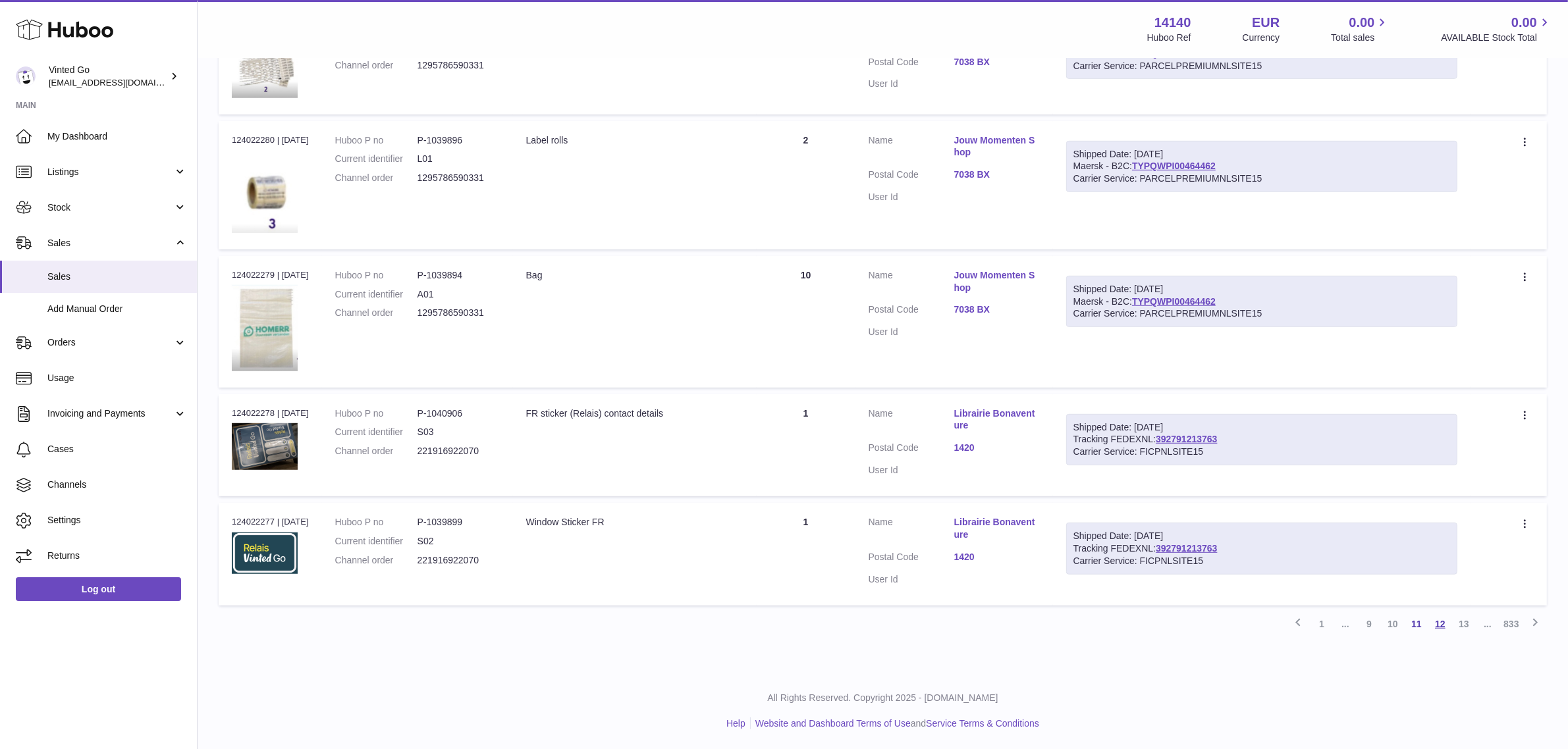
click at [1441, 622] on link "12" at bounding box center [1440, 624] width 24 height 24
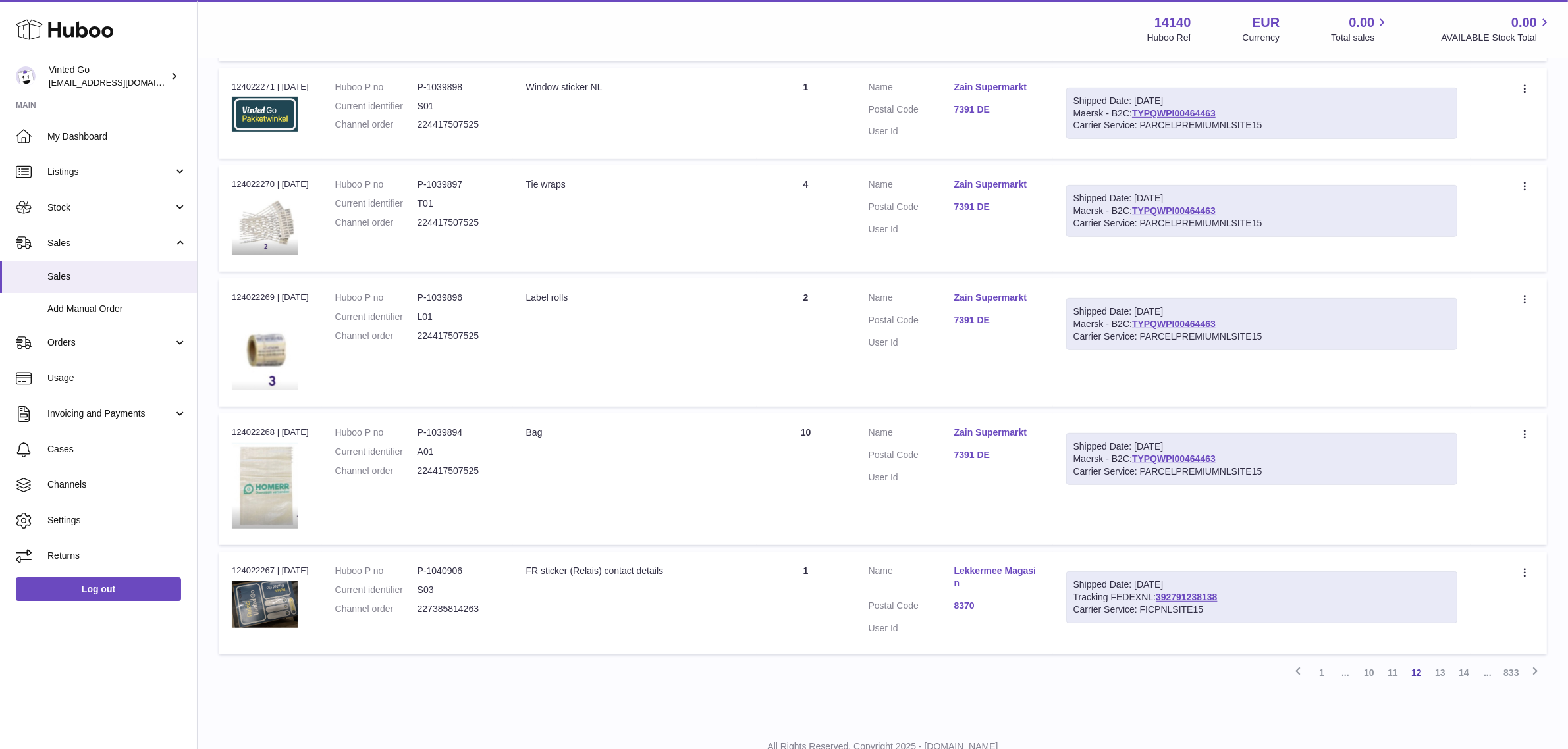
scroll to position [905, 0]
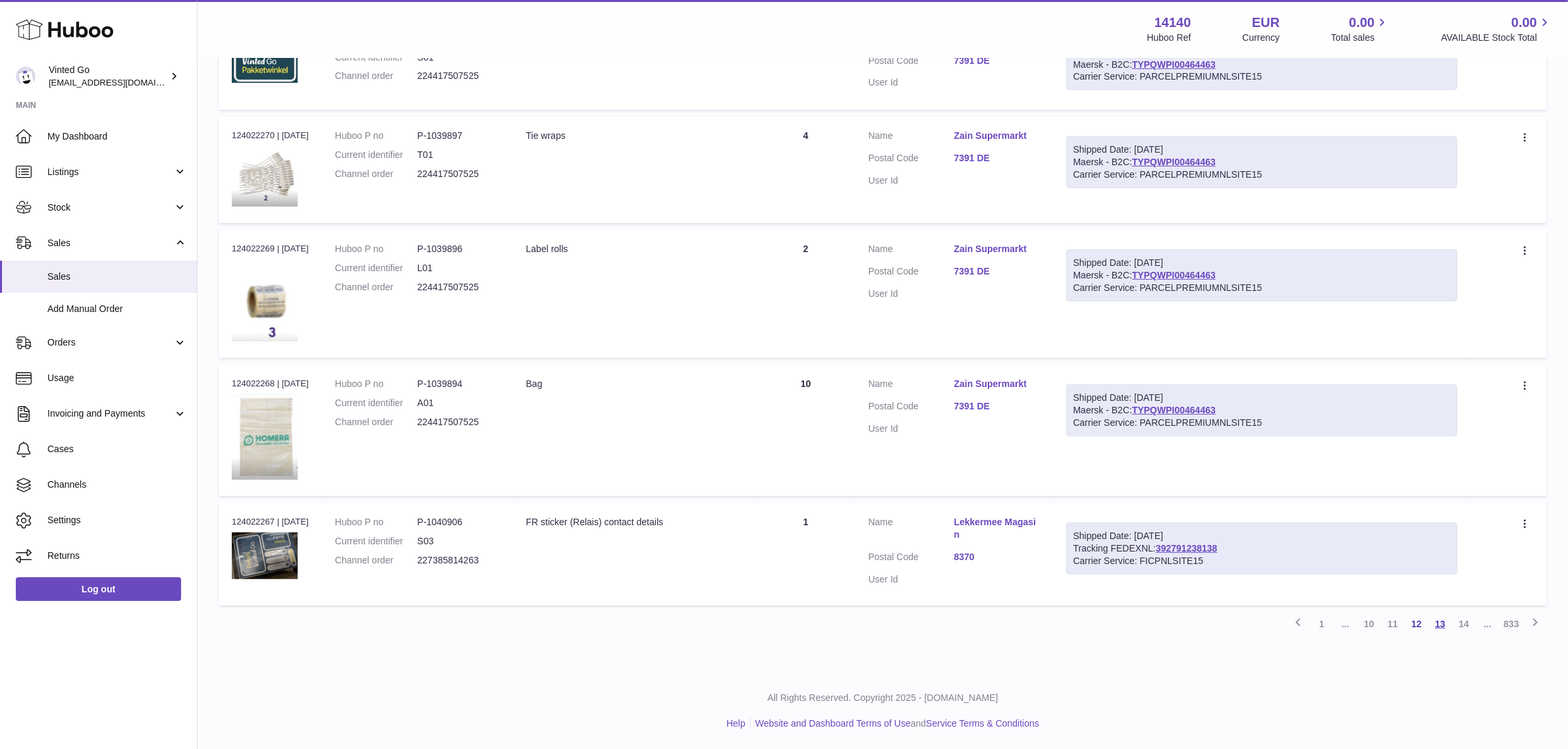
click at [1439, 630] on link "13" at bounding box center [1440, 624] width 24 height 24
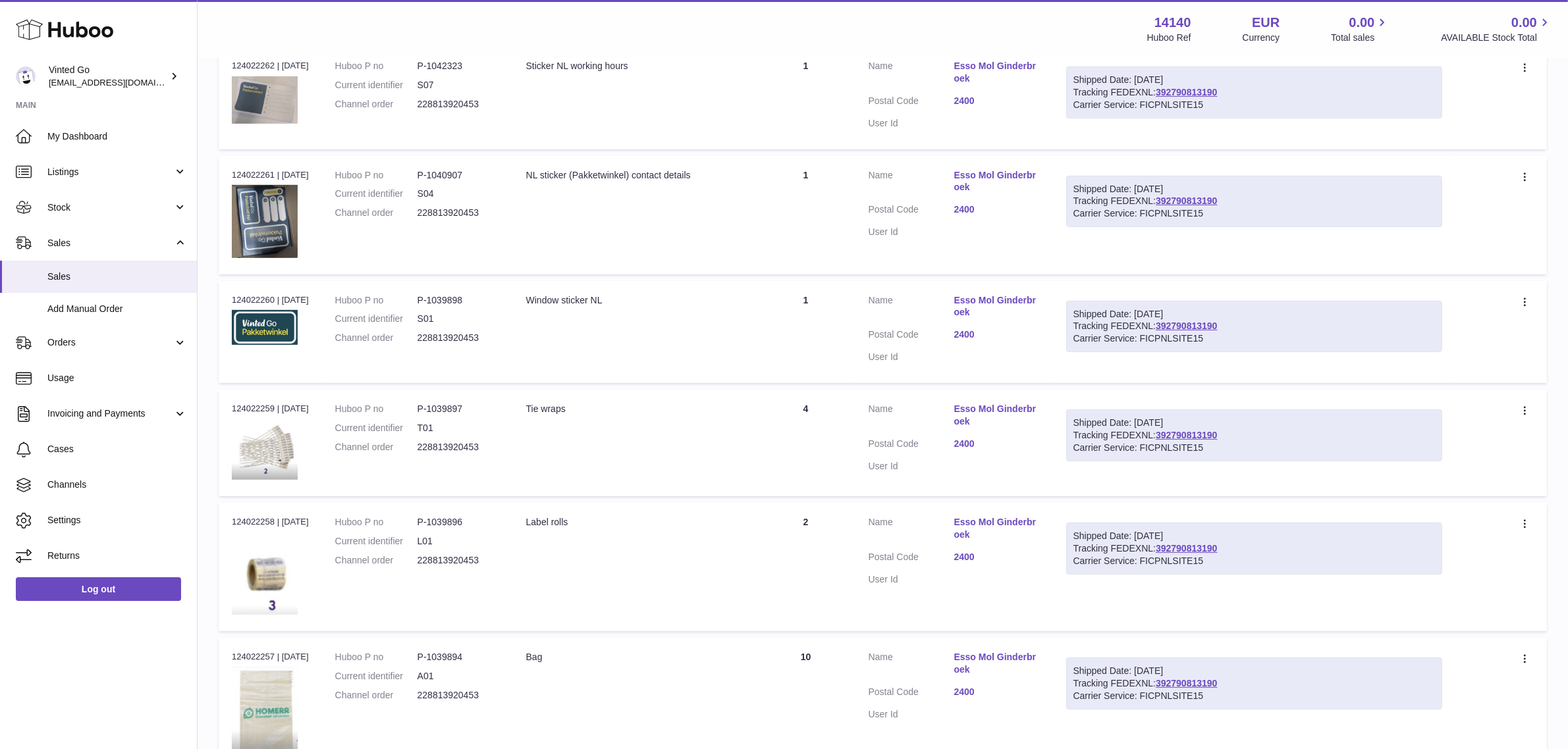
scroll to position [925, 0]
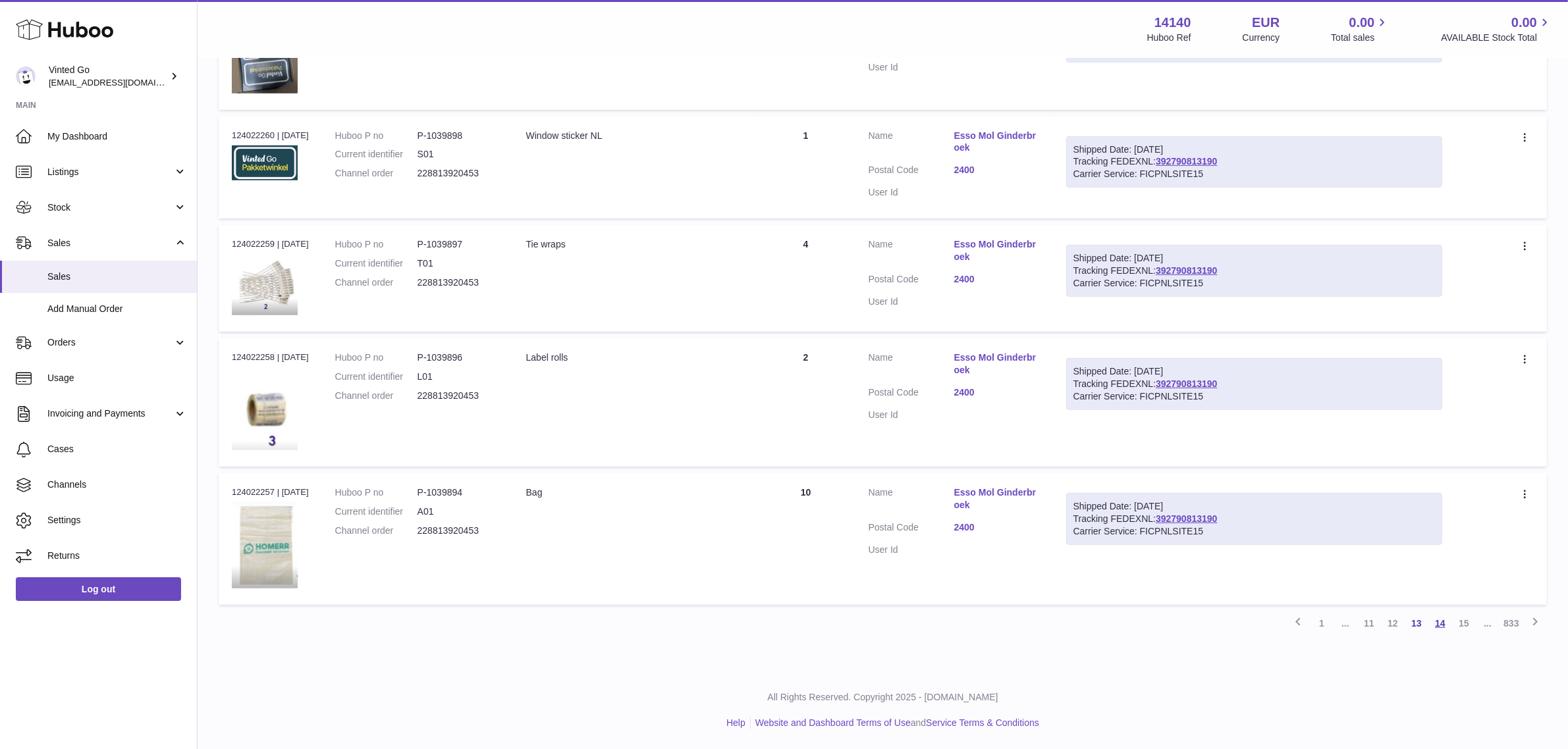
click at [1437, 623] on link "14" at bounding box center [1440, 623] width 24 height 24
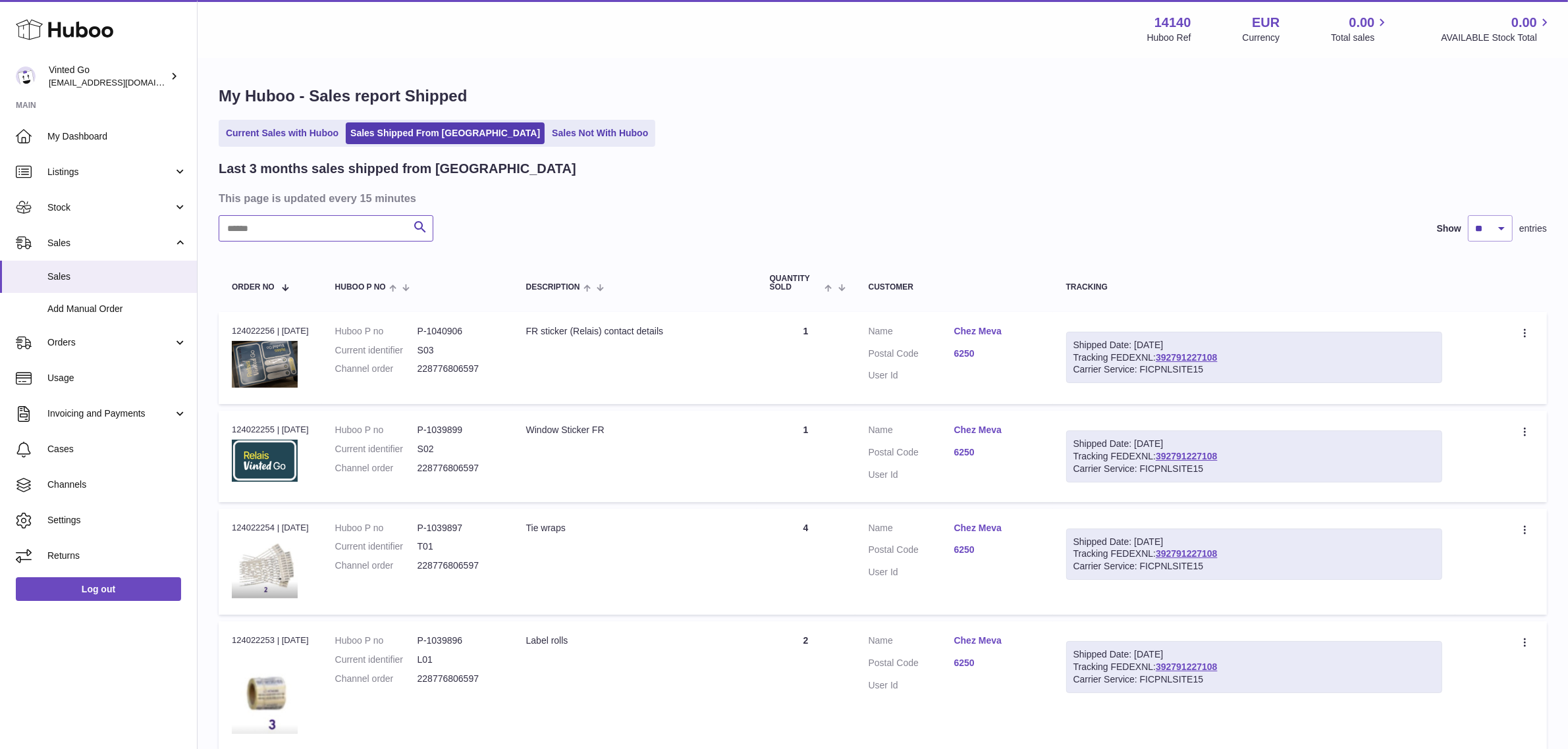
click at [230, 218] on input "text" at bounding box center [326, 228] width 214 height 27
paste input "**********"
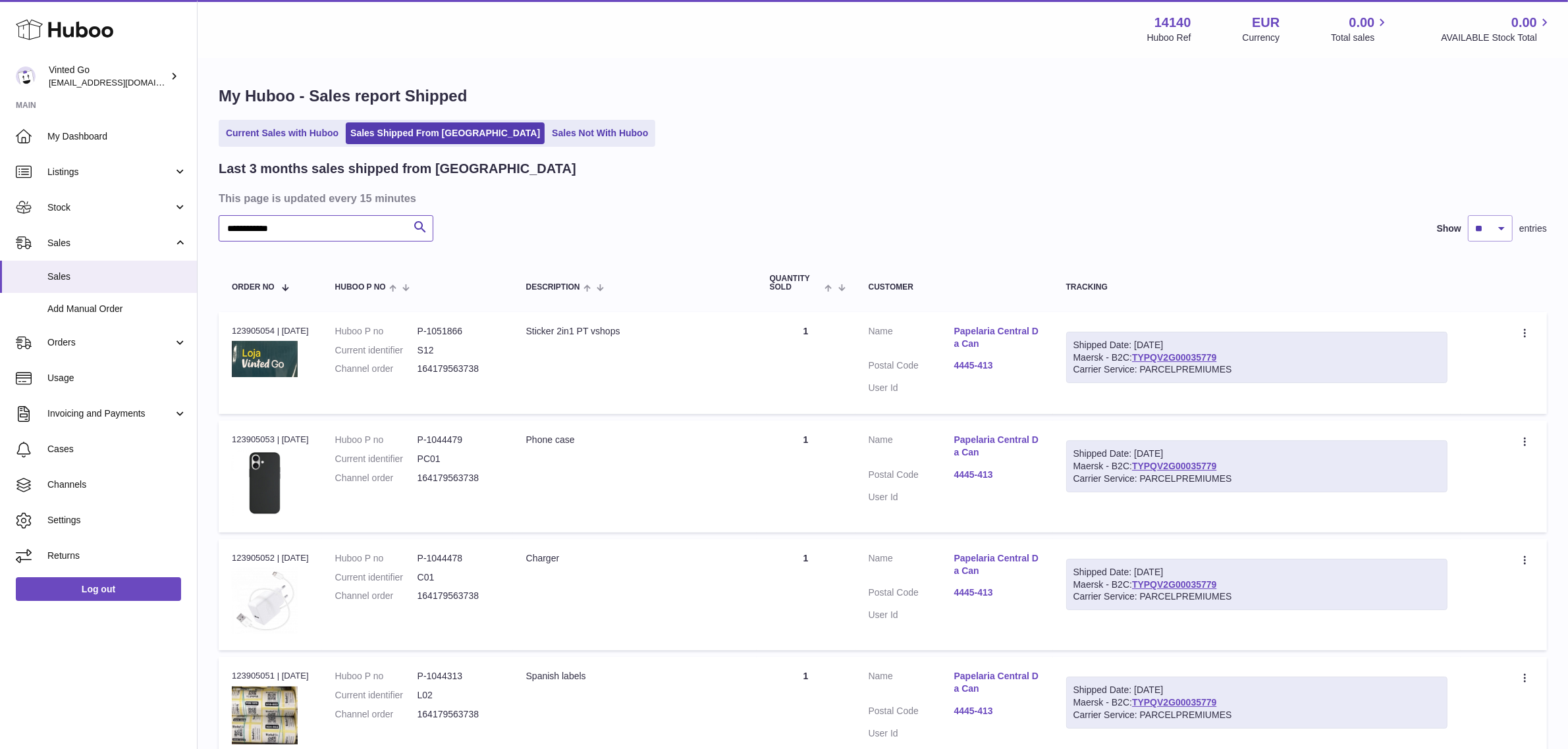
type input "**********"
